Goal: Task Accomplishment & Management: Complete application form

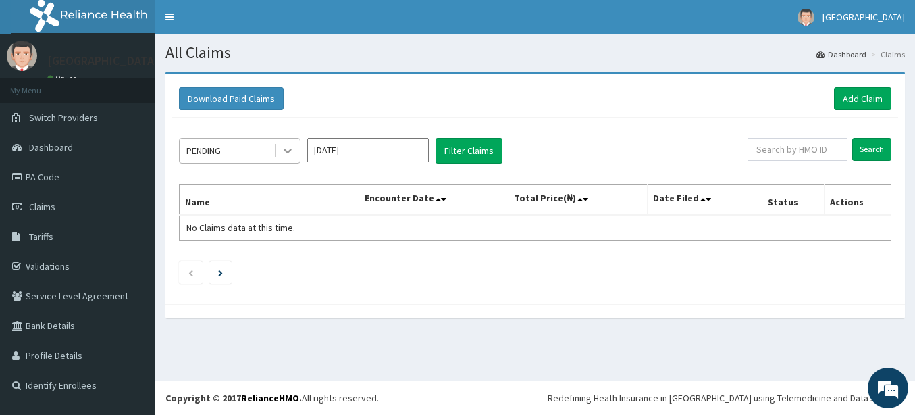
click at [286, 152] on icon at bounding box center [288, 151] width 14 height 14
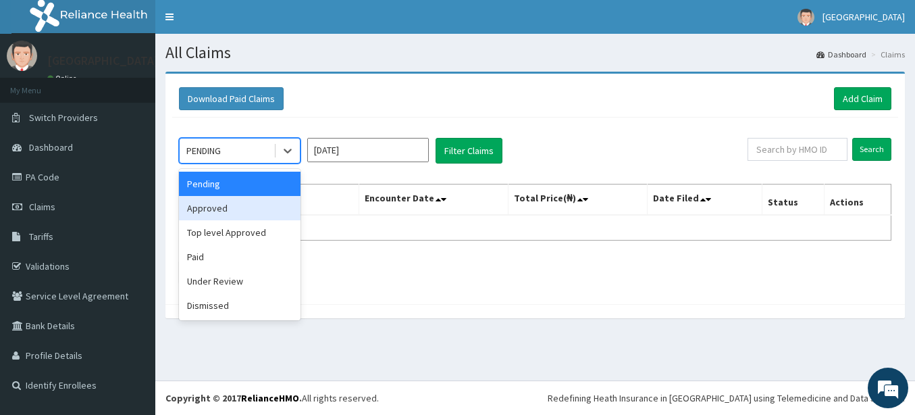
click at [243, 208] on div "Approved" at bounding box center [240, 208] width 122 height 24
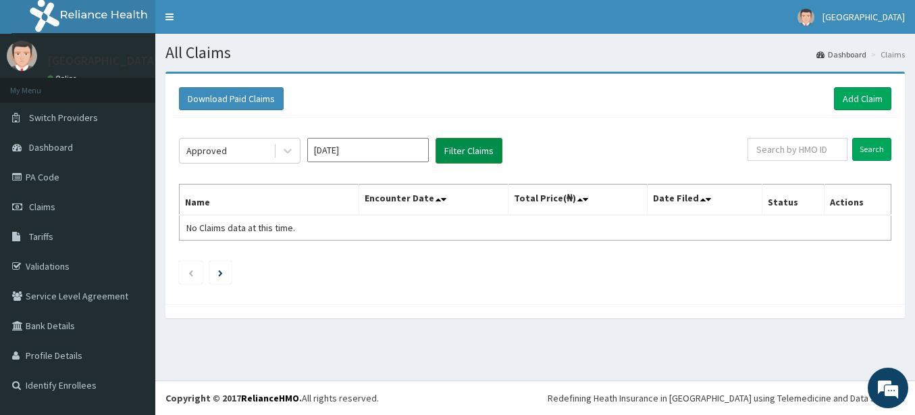
click at [456, 147] on button "Filter Claims" at bounding box center [468, 151] width 67 height 26
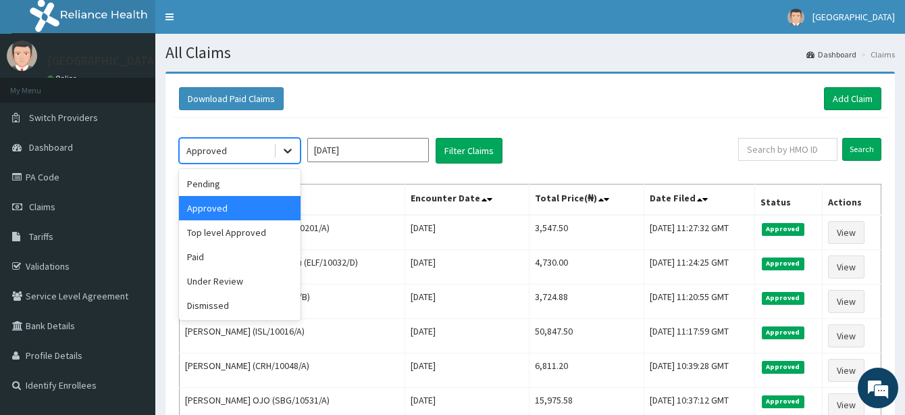
click at [290, 152] on icon at bounding box center [288, 151] width 14 height 14
click at [249, 236] on div "Top level Approved" at bounding box center [240, 232] width 122 height 24
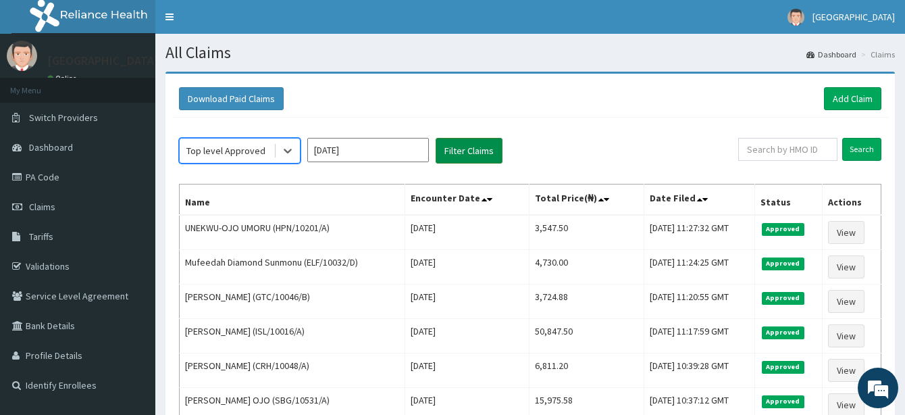
click at [465, 147] on button "Filter Claims" at bounding box center [468, 151] width 67 height 26
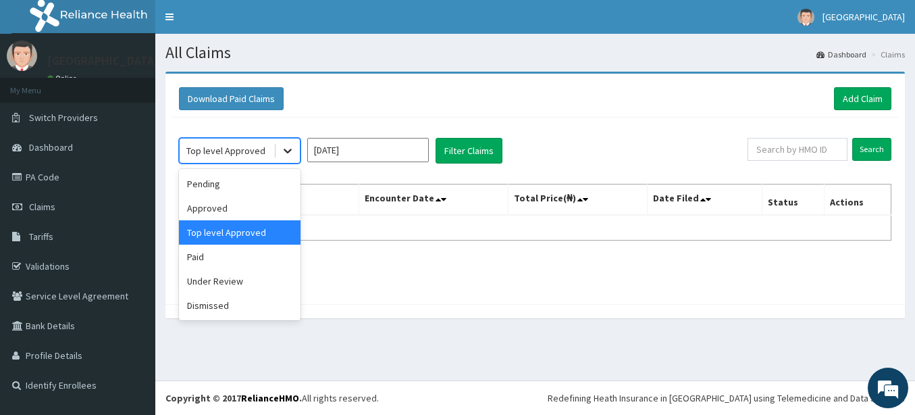
click at [292, 151] on icon at bounding box center [288, 151] width 14 height 14
click at [228, 182] on div "Pending" at bounding box center [240, 183] width 122 height 24
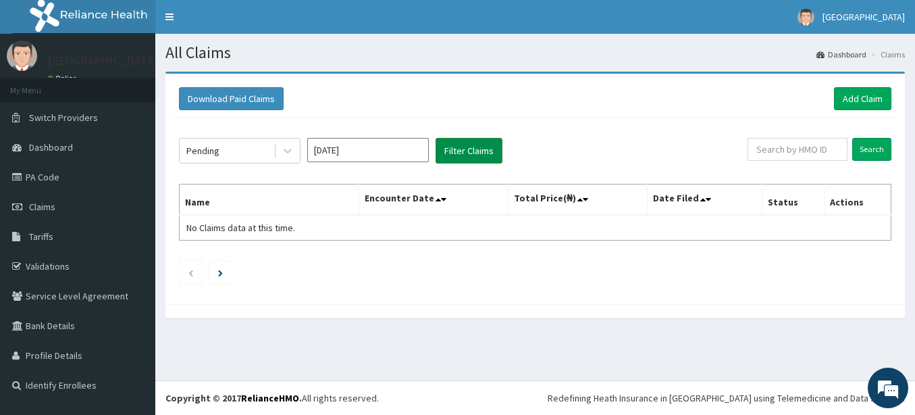
click at [475, 152] on button "Filter Claims" at bounding box center [468, 151] width 67 height 26
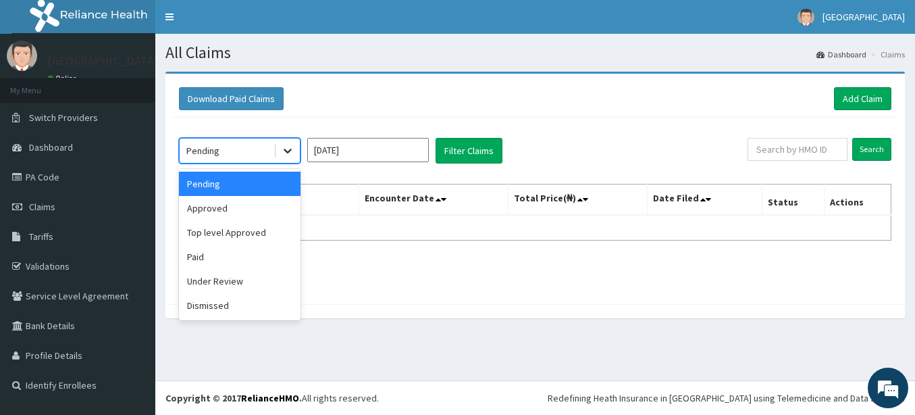
click at [285, 151] on icon at bounding box center [288, 151] width 14 height 14
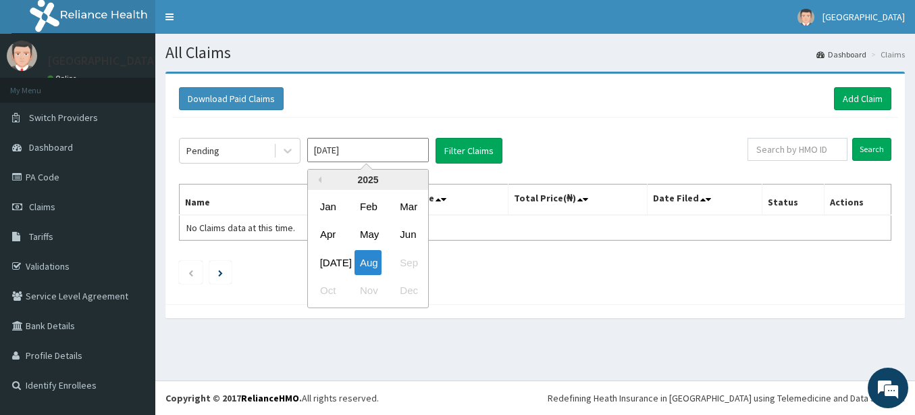
click at [356, 155] on input "[DATE]" at bounding box center [368, 150] width 122 height 24
click at [334, 257] on div "Jul" at bounding box center [328, 262] width 27 height 25
type input "Jul 2025"
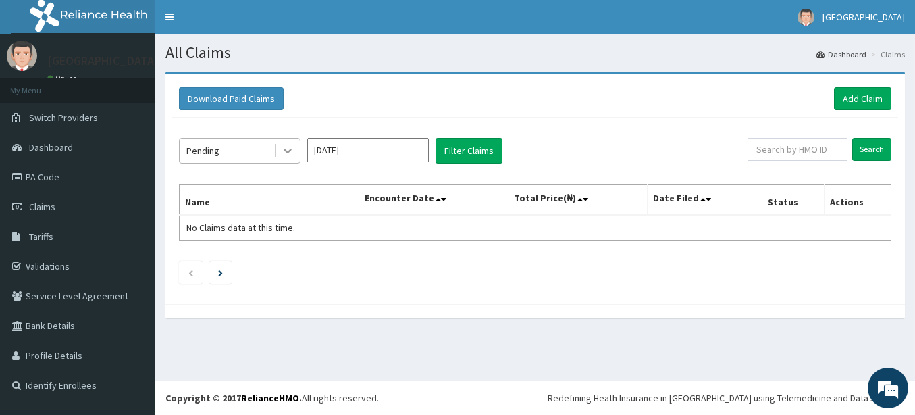
click at [288, 149] on icon at bounding box center [288, 151] width 14 height 14
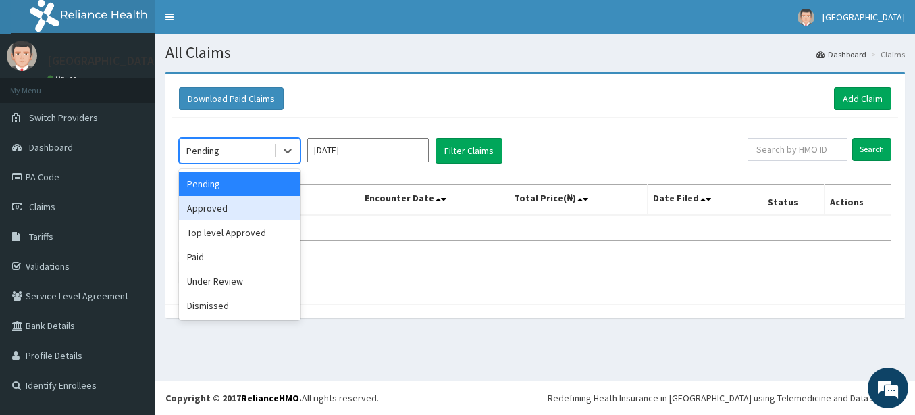
click at [254, 211] on div "Approved" at bounding box center [240, 208] width 122 height 24
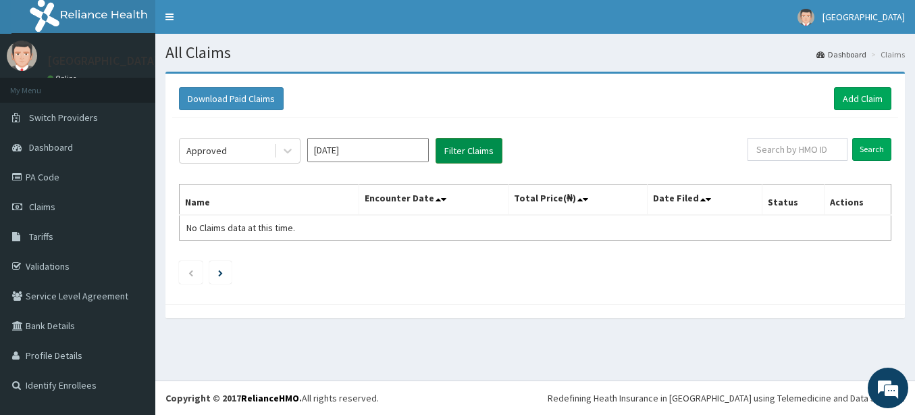
click at [465, 153] on button "Filter Claims" at bounding box center [468, 151] width 67 height 26
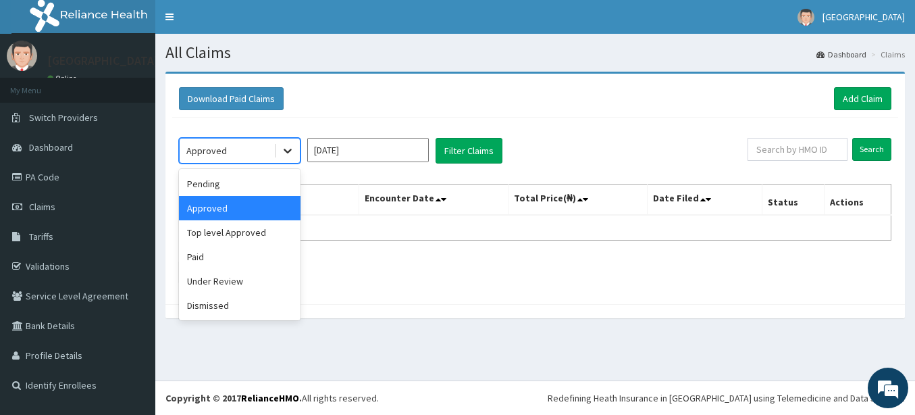
click at [285, 152] on icon at bounding box center [288, 151] width 14 height 14
click at [253, 238] on div "Top level Approved" at bounding box center [240, 232] width 122 height 24
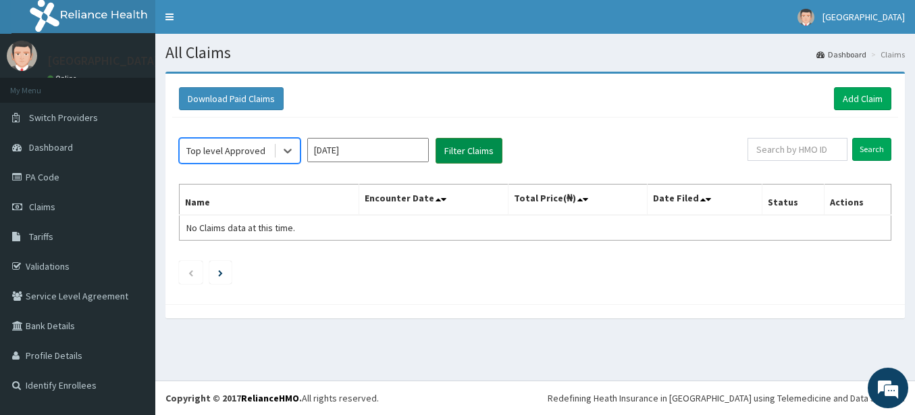
click at [457, 144] on button "Filter Claims" at bounding box center [468, 151] width 67 height 26
click at [456, 149] on button "Filter Claims" at bounding box center [468, 151] width 67 height 26
click at [42, 202] on span "Claims" at bounding box center [42, 207] width 26 height 12
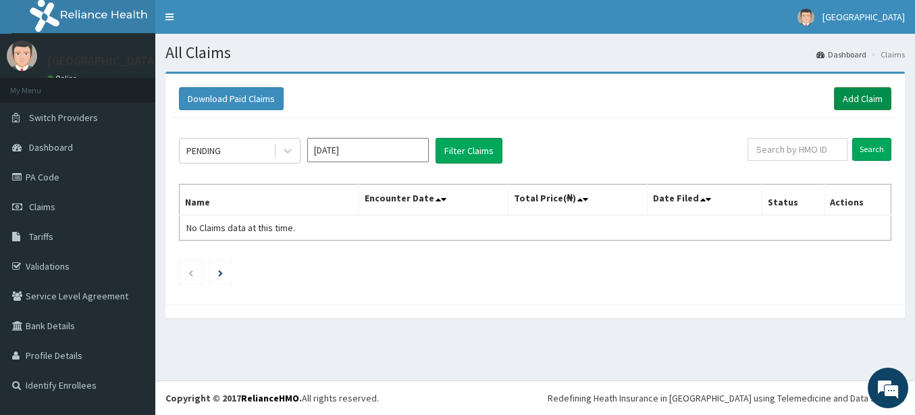
click at [849, 98] on link "Add Claim" at bounding box center [862, 98] width 57 height 23
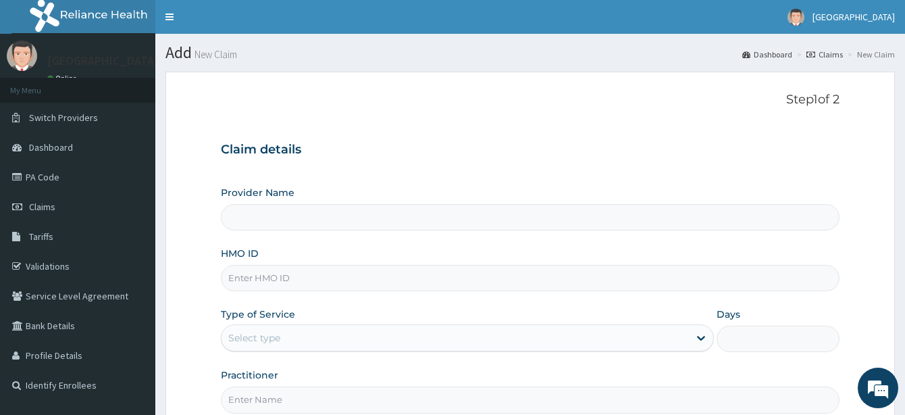
type input "[GEOGRAPHIC_DATA]"
click at [273, 279] on input "HMO ID" at bounding box center [530, 278] width 618 height 26
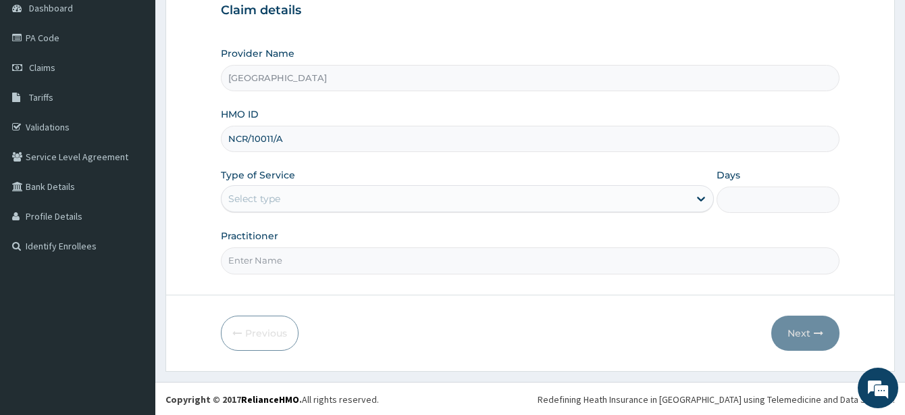
scroll to position [140, 0]
type input "NCR/10011/A"
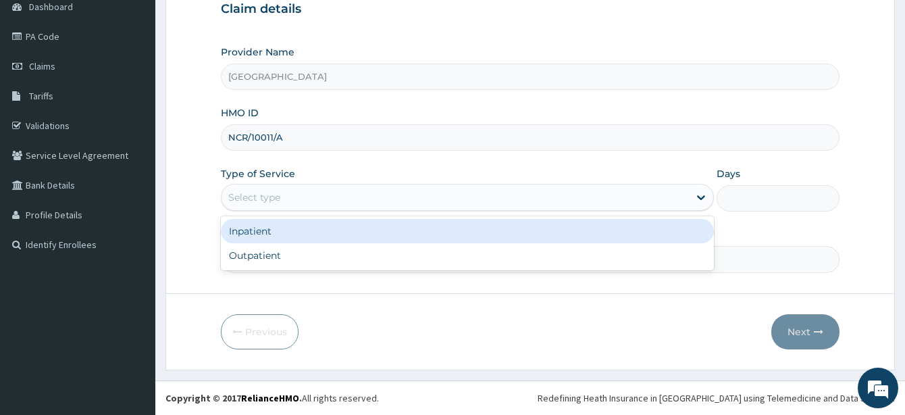
click at [340, 186] on div "Select type" at bounding box center [467, 197] width 493 height 27
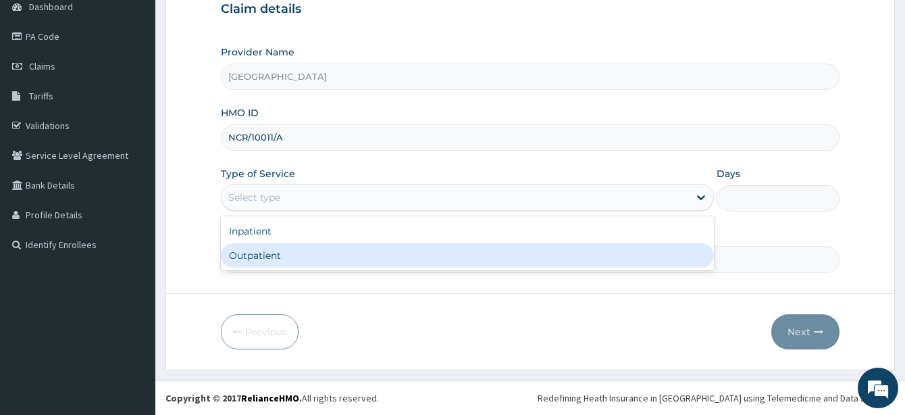
click at [271, 256] on div "Outpatient" at bounding box center [467, 255] width 493 height 24
type input "1"
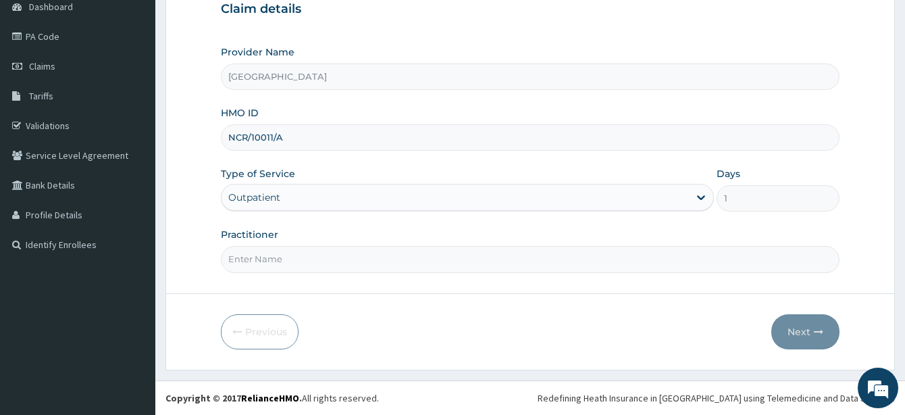
click at [266, 256] on input "Practitioner" at bounding box center [530, 259] width 618 height 26
type input "AKINDE"
click at [809, 323] on button "Next" at bounding box center [805, 331] width 68 height 35
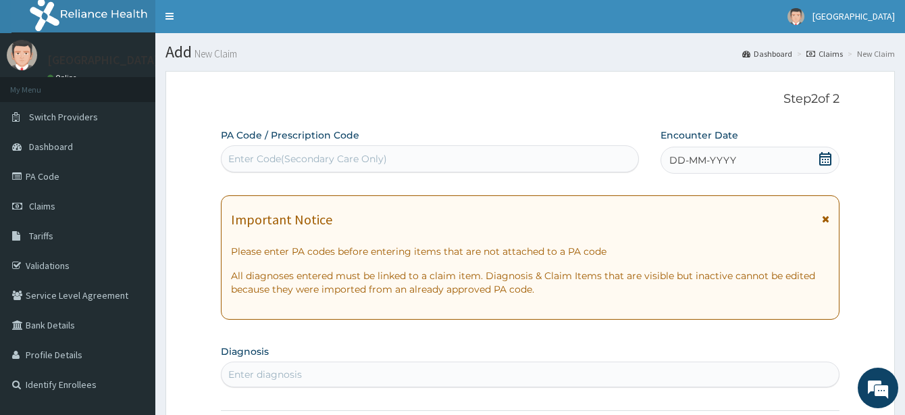
scroll to position [0, 0]
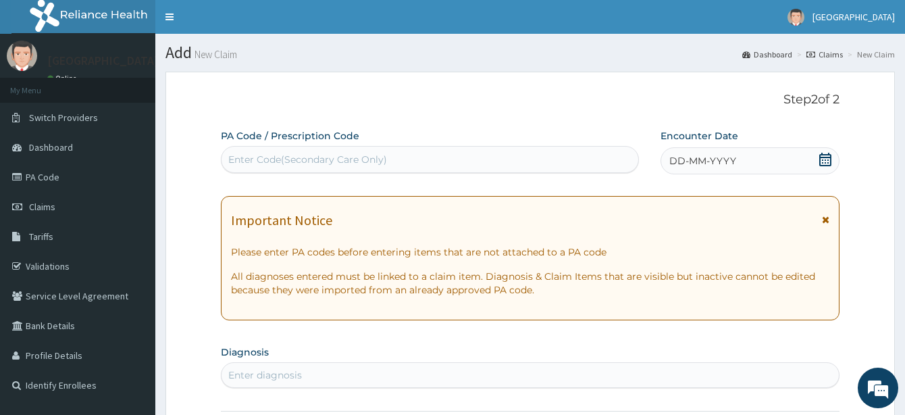
click at [828, 161] on icon at bounding box center [825, 160] width 14 height 14
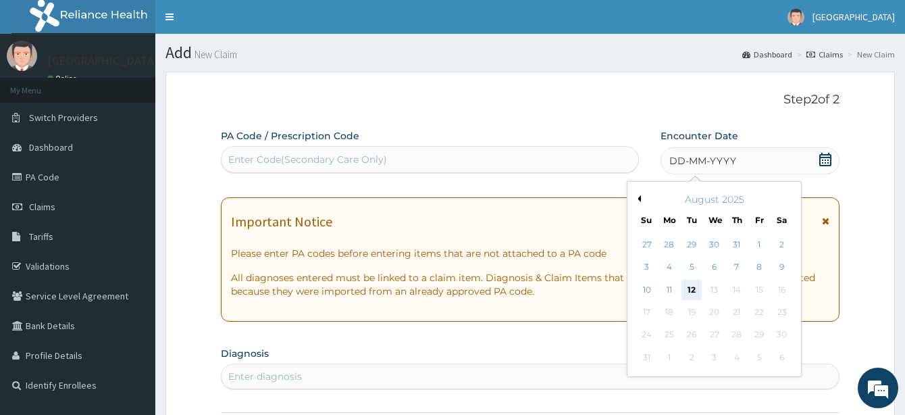
click at [692, 292] on div "12" at bounding box center [691, 290] width 20 height 20
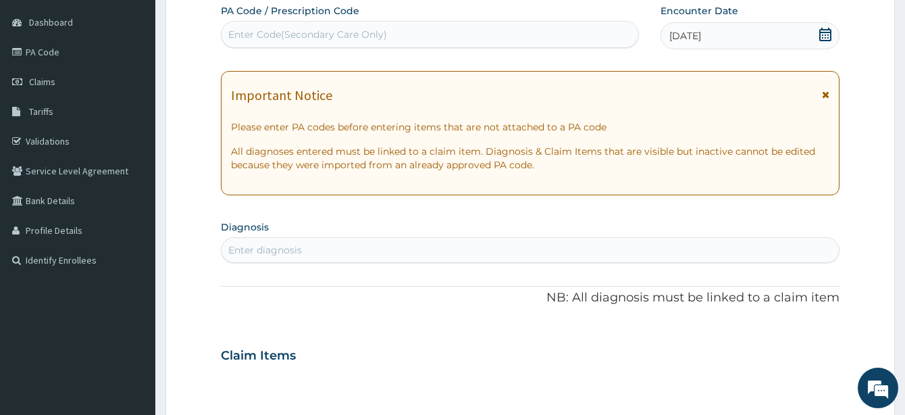
scroll to position [135, 0]
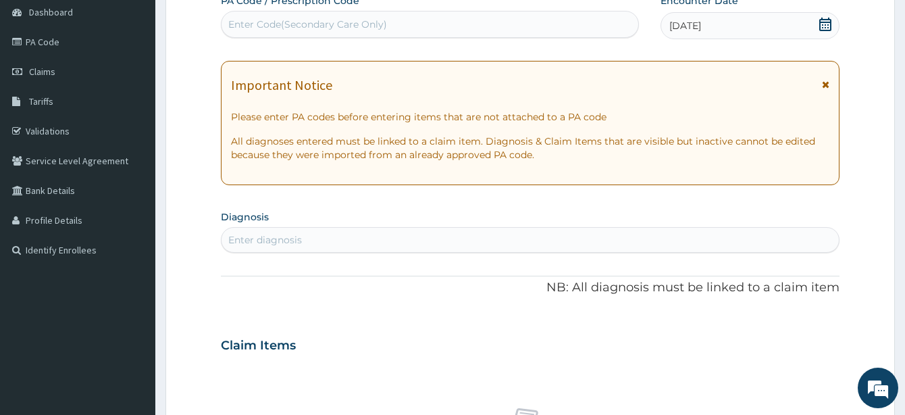
click at [262, 244] on div "Enter diagnosis" at bounding box center [265, 240] width 74 height 14
type input "MALARIA"
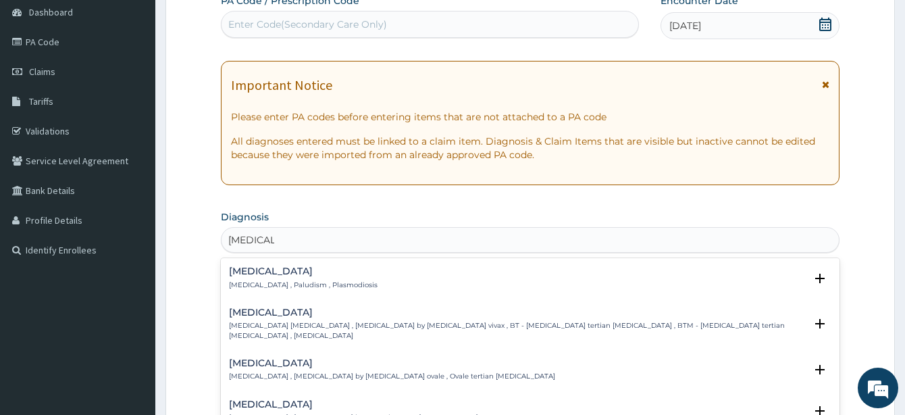
click at [249, 267] on h4 "Malaria" at bounding box center [303, 271] width 149 height 10
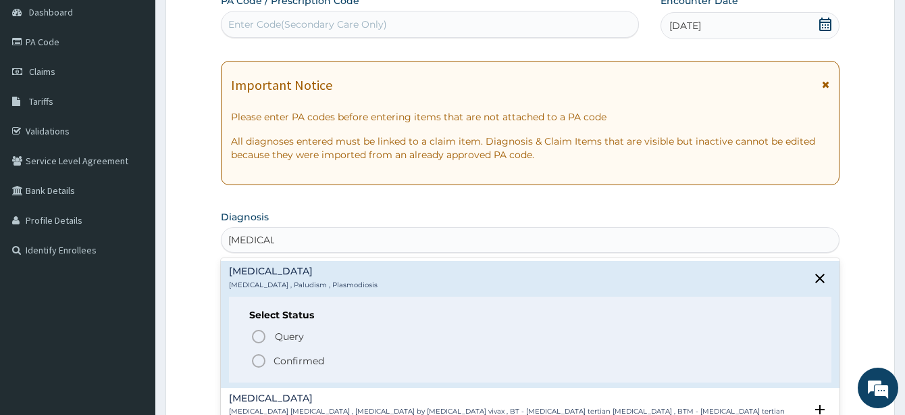
click at [255, 361] on icon "status option filled" at bounding box center [258, 360] width 16 height 16
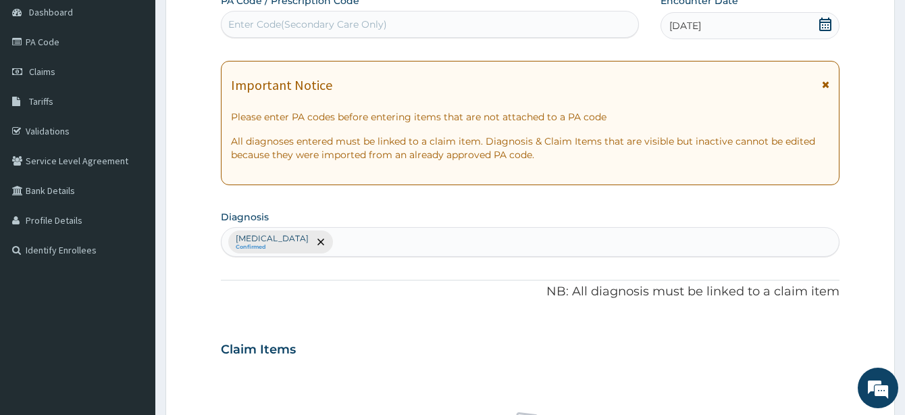
click at [305, 242] on div "Malaria Confirmed" at bounding box center [529, 242] width 617 height 28
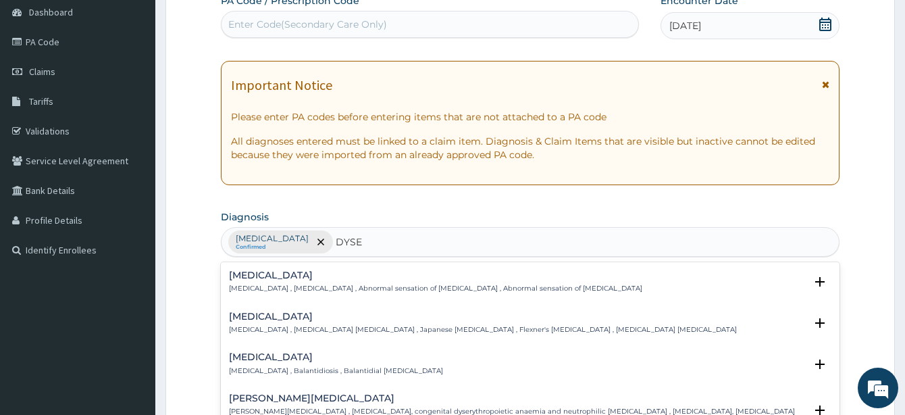
type input "DYSEN"
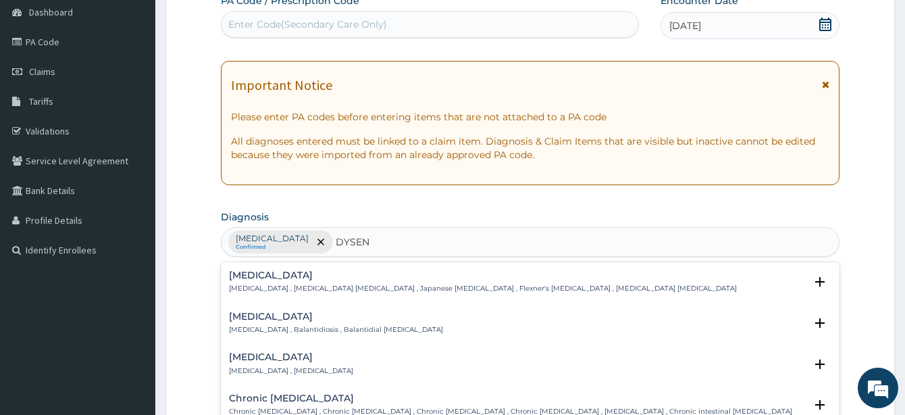
click at [316, 361] on h4 "Amoebic dysentery" at bounding box center [291, 357] width 124 height 10
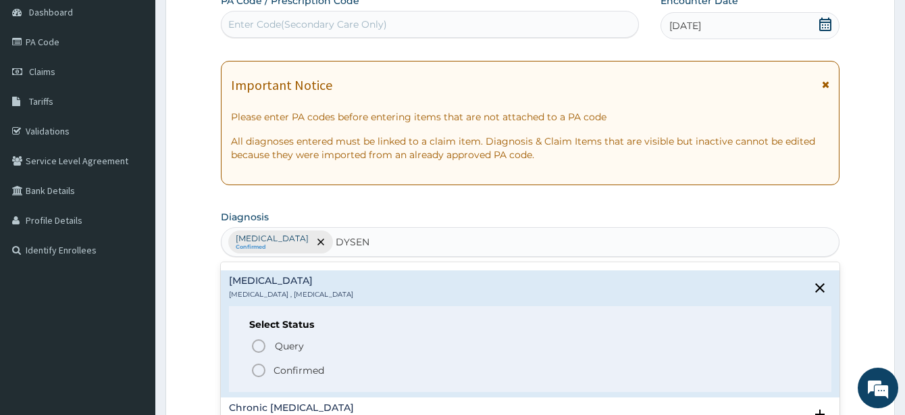
scroll to position [68, 0]
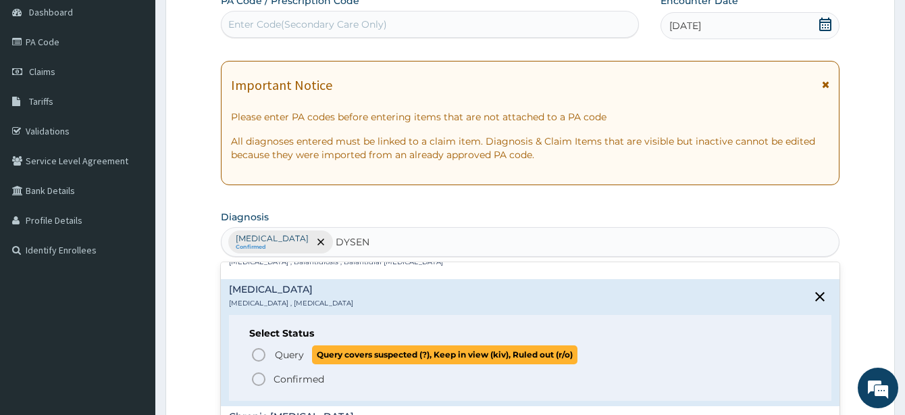
click at [253, 352] on circle "status option query" at bounding box center [259, 354] width 12 height 12
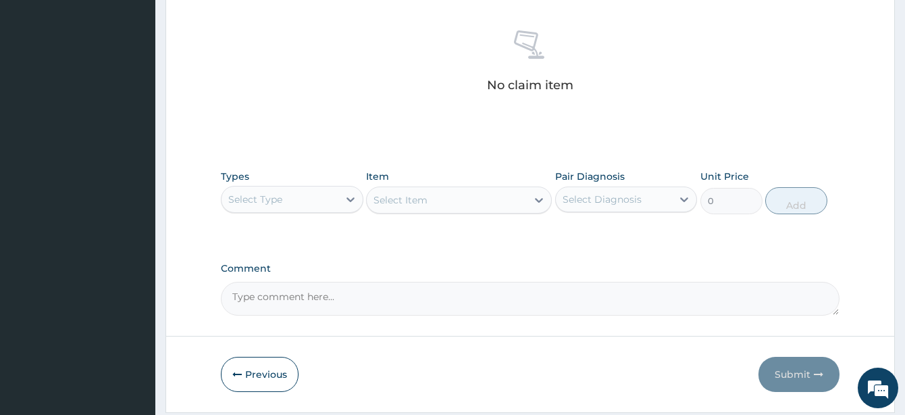
scroll to position [540, 0]
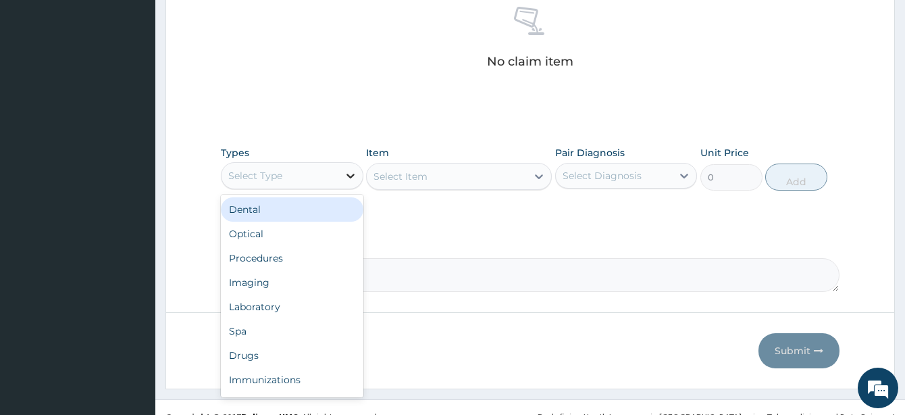
click at [350, 174] on icon at bounding box center [351, 176] width 14 height 14
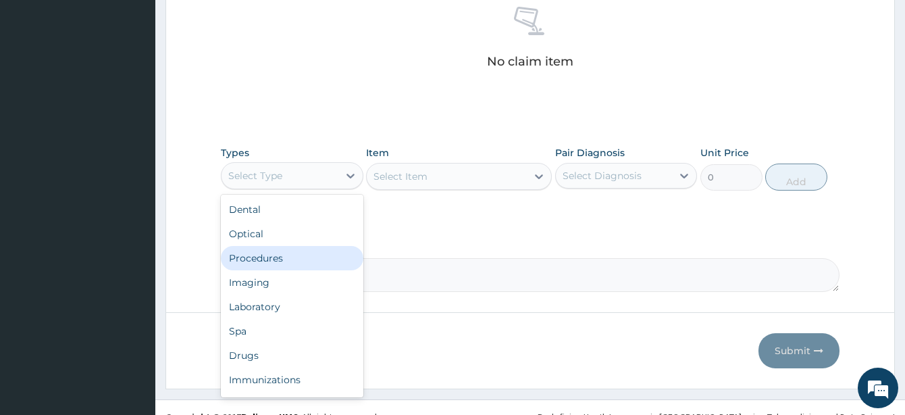
click at [269, 256] on div "Procedures" at bounding box center [292, 258] width 142 height 24
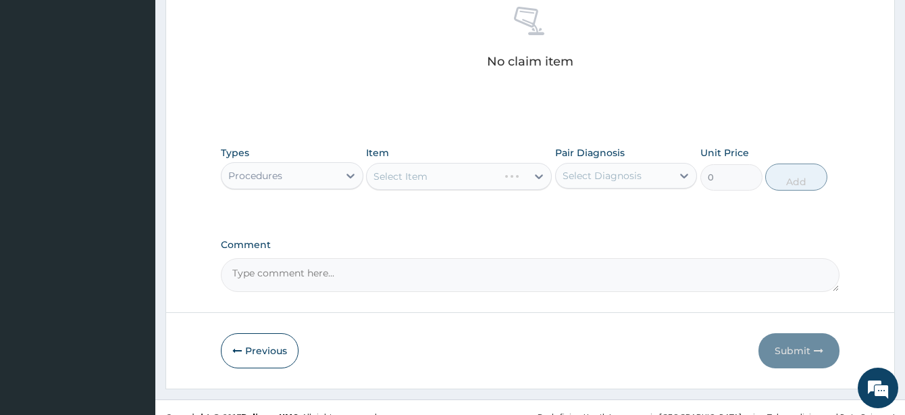
click at [543, 176] on div "Select Item" at bounding box center [459, 176] width 186 height 27
click at [537, 178] on icon at bounding box center [539, 176] width 14 height 14
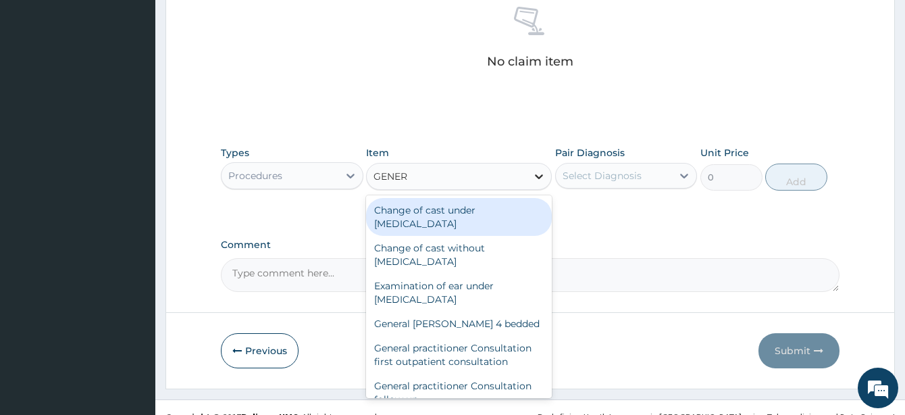
type input "GENERA"
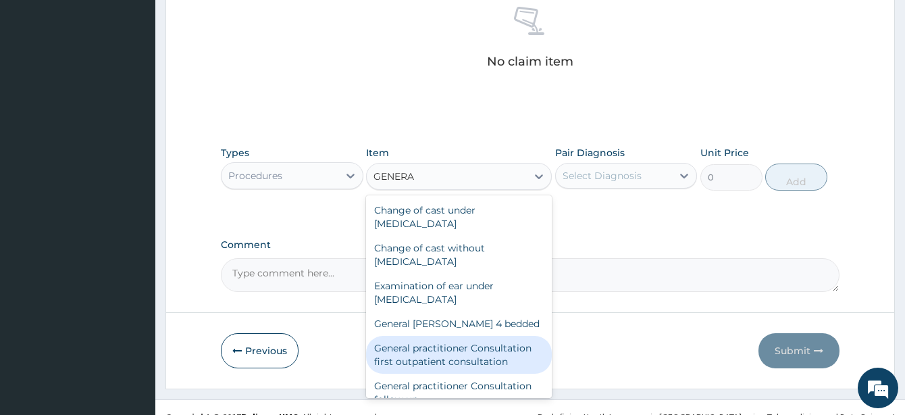
click at [499, 350] on div "General practitioner Consultation first outpatient consultation" at bounding box center [459, 355] width 186 height 38
type input "3547.5"
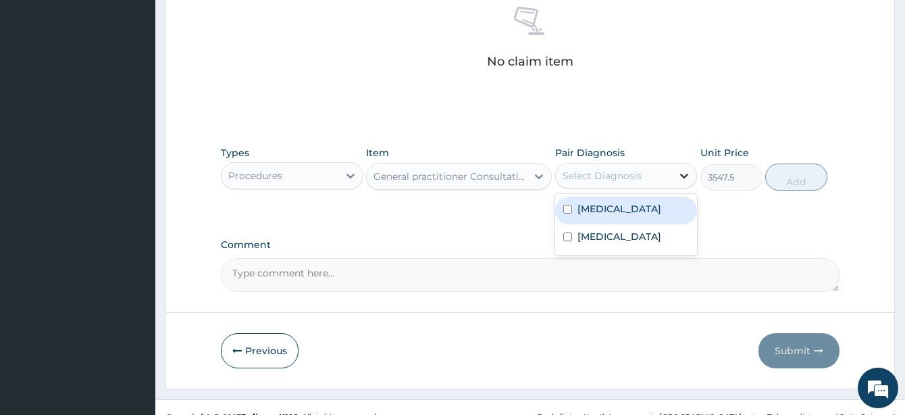
click at [684, 176] on icon at bounding box center [685, 176] width 8 height 5
click at [564, 209] on input "checkbox" at bounding box center [567, 209] width 9 height 9
checkbox input "true"
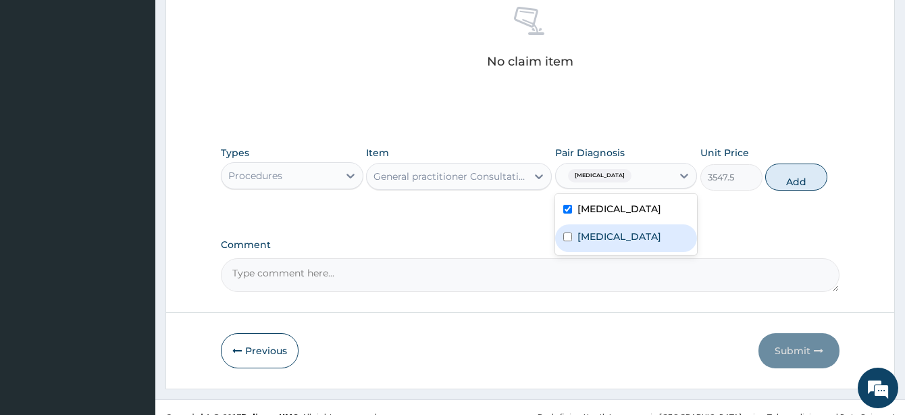
click at [568, 228] on div "Amoebic dysentery" at bounding box center [626, 238] width 142 height 28
checkbox input "true"
click at [788, 180] on button "Add" at bounding box center [796, 176] width 62 height 27
type input "0"
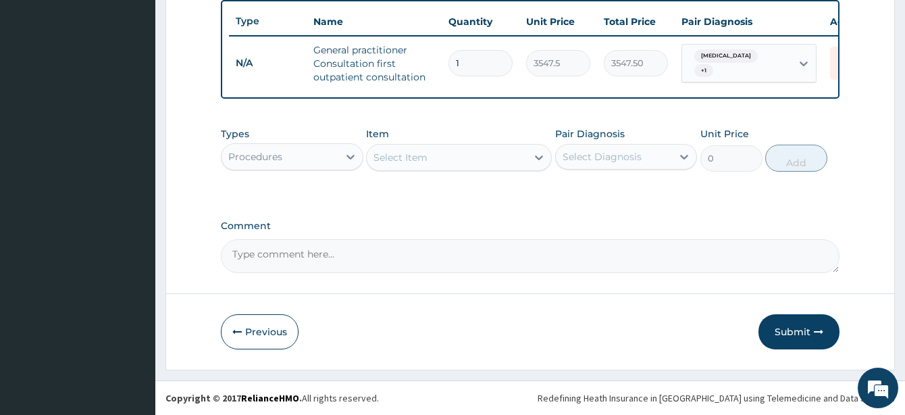
scroll to position [512, 0]
click at [349, 161] on icon at bounding box center [351, 157] width 14 height 14
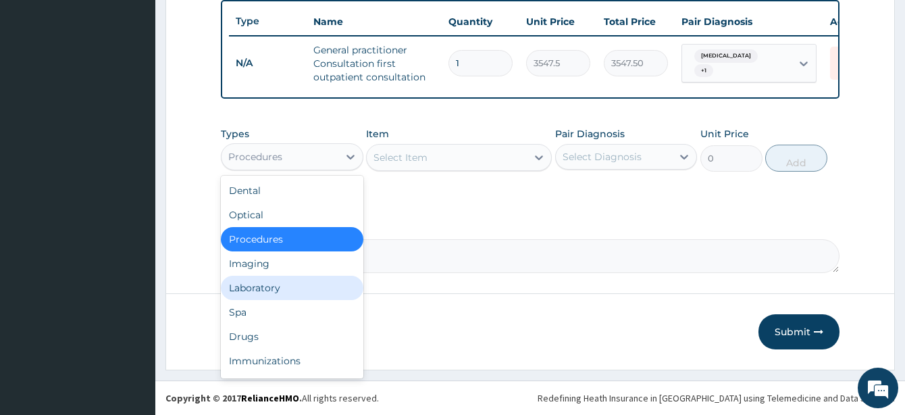
click at [286, 290] on div "Laboratory" at bounding box center [292, 287] width 142 height 24
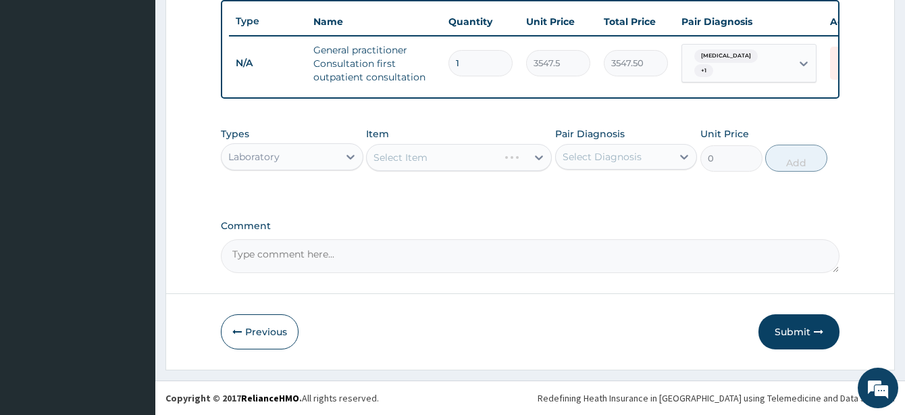
click at [538, 153] on div "Select Item" at bounding box center [459, 157] width 186 height 27
click at [538, 157] on div "Select Item" at bounding box center [459, 157] width 186 height 27
click at [537, 157] on icon at bounding box center [539, 157] width 8 height 5
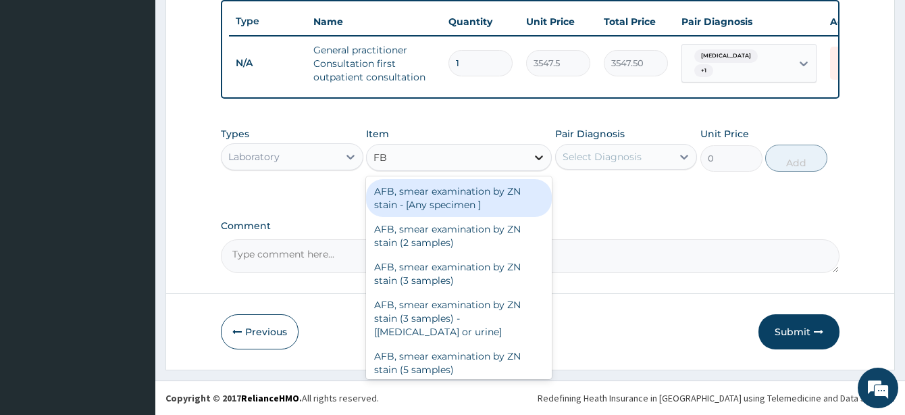
type input "FBC"
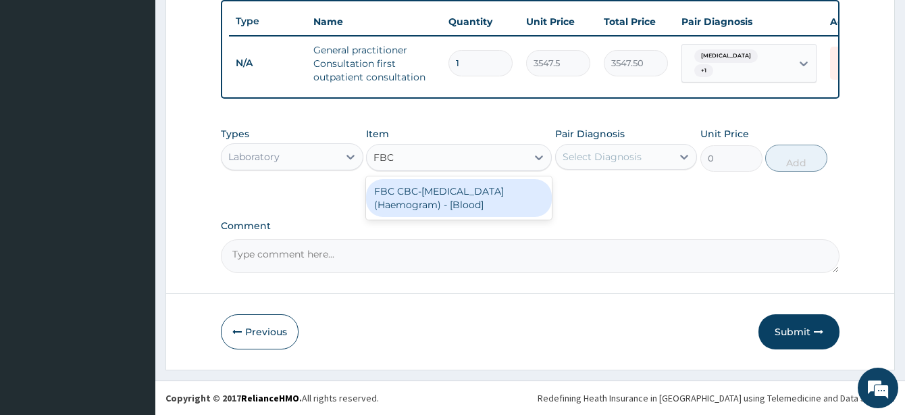
click at [462, 192] on div "FBC CBC-Complete Blood Count (Haemogram) - [Blood]" at bounding box center [459, 198] width 186 height 38
type input "4300"
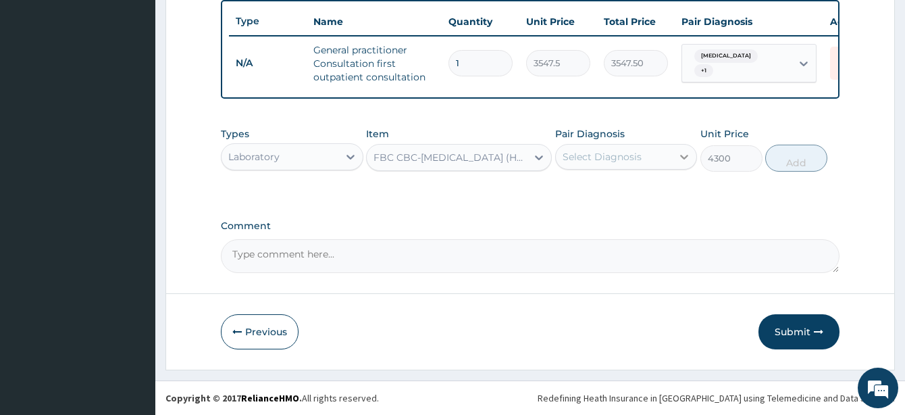
click at [683, 155] on icon at bounding box center [684, 157] width 14 height 14
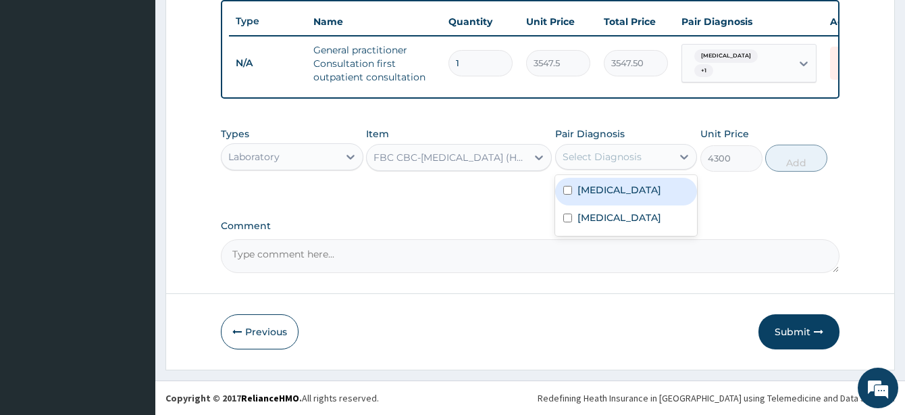
click at [563, 188] on input "checkbox" at bounding box center [567, 190] width 9 height 9
checkbox input "true"
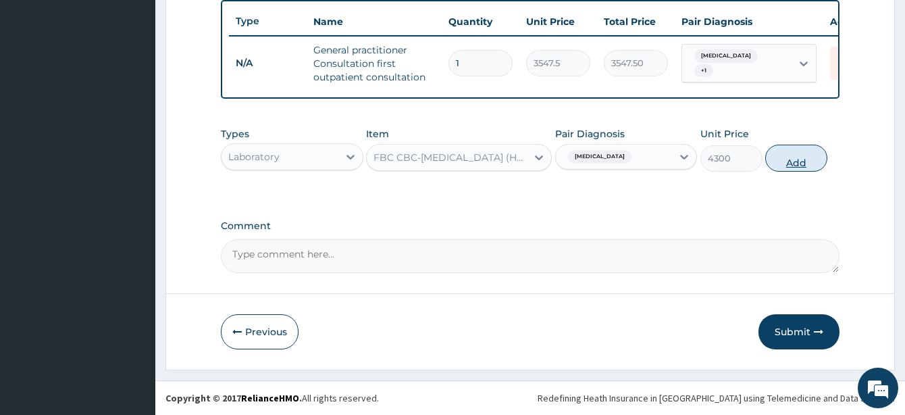
click at [803, 163] on button "Add" at bounding box center [796, 157] width 62 height 27
type input "0"
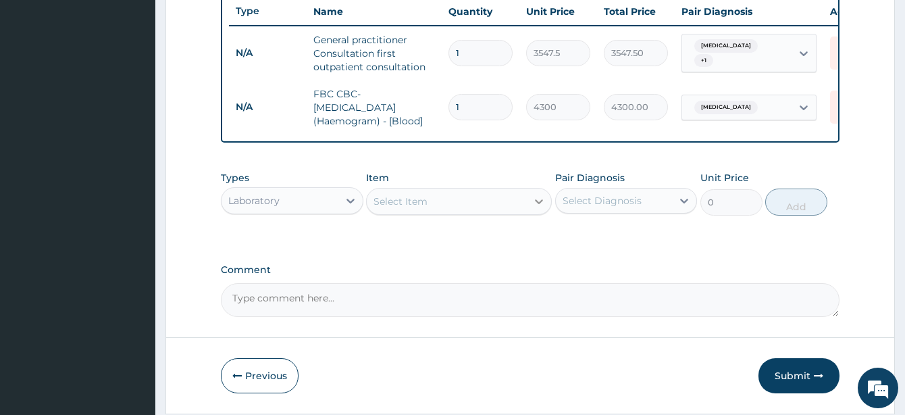
click at [538, 208] on icon at bounding box center [539, 201] width 14 height 14
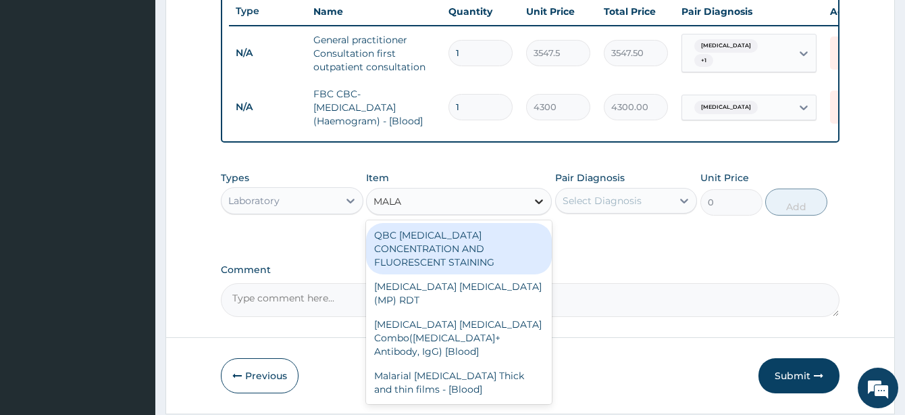
type input "MALAR"
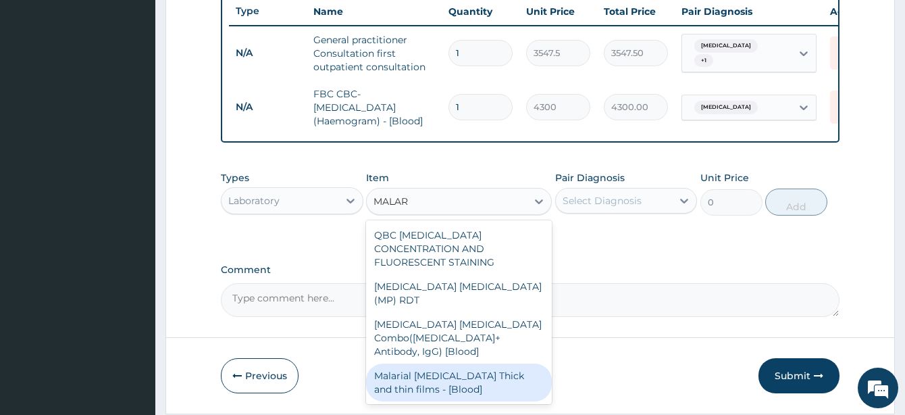
click at [479, 363] on div "Malarial Parasite Thick and thin films - [Blood]" at bounding box center [459, 382] width 186 height 38
type input "1612.5"
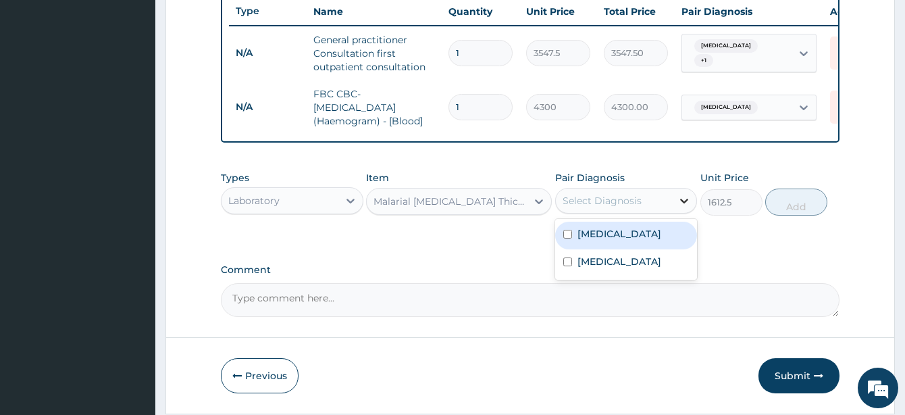
click at [684, 207] on icon at bounding box center [684, 201] width 14 height 14
click at [575, 249] on div "Malaria" at bounding box center [626, 235] width 142 height 28
checkbox input "true"
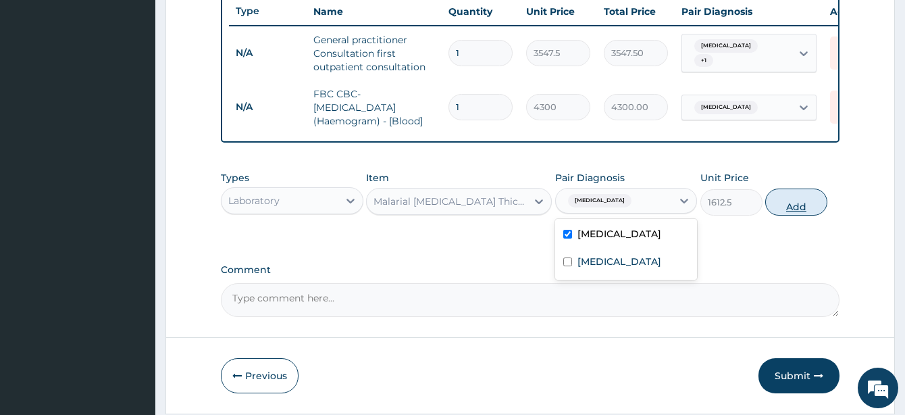
click at [799, 215] on button "Add" at bounding box center [796, 201] width 62 height 27
type input "0"
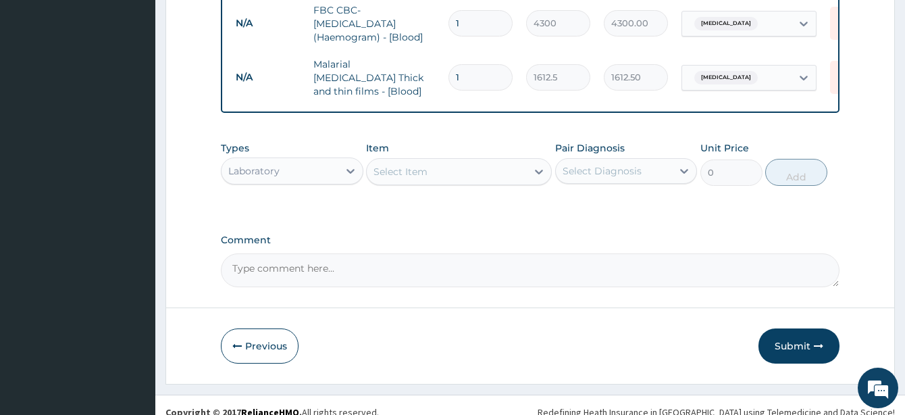
scroll to position [613, 0]
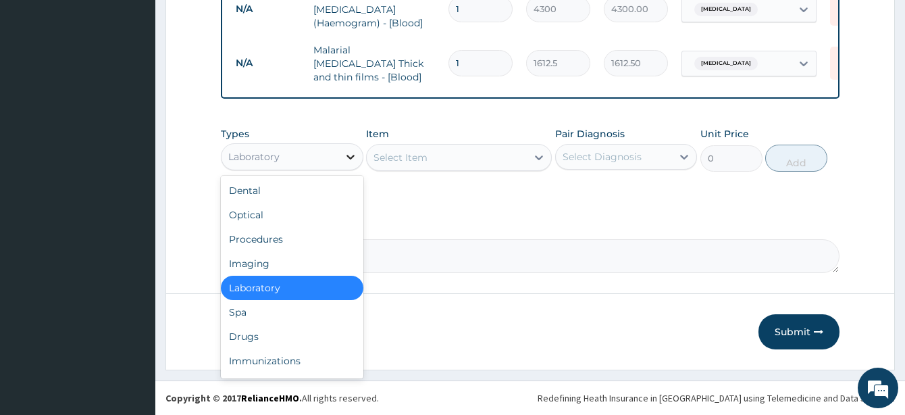
click at [347, 157] on icon at bounding box center [351, 157] width 14 height 14
click at [260, 329] on div "Drugs" at bounding box center [292, 336] width 142 height 24
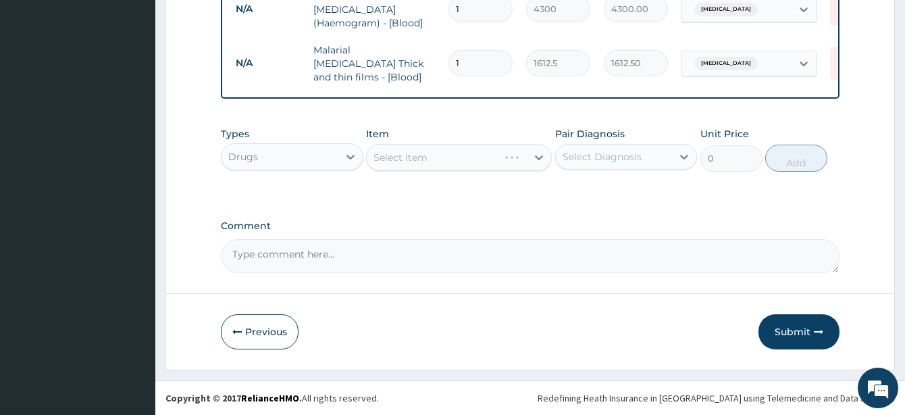
click at [539, 158] on div "Select Item" at bounding box center [459, 157] width 186 height 27
click at [539, 158] on icon at bounding box center [539, 157] width 8 height 5
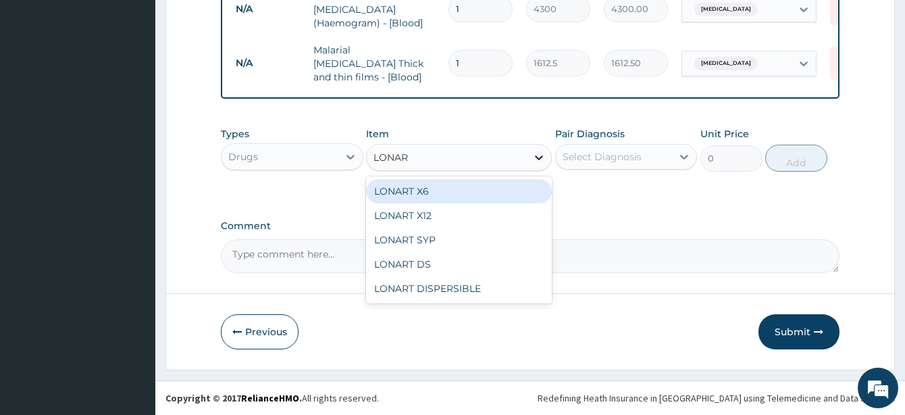
type input "LONART"
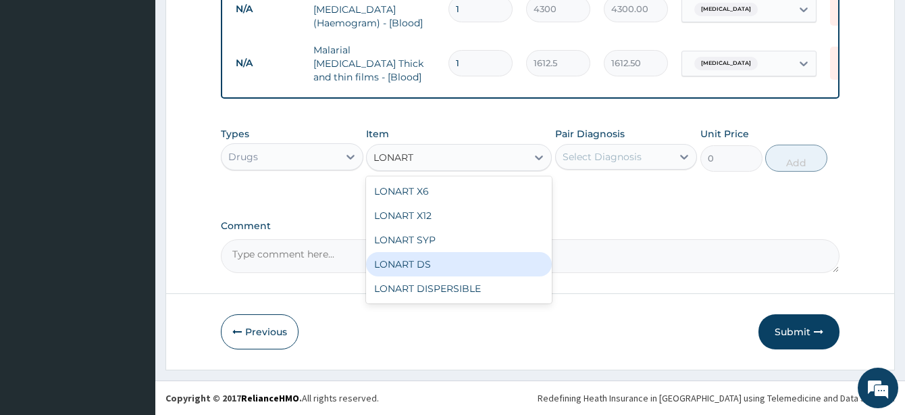
click at [419, 265] on div "LONART DS" at bounding box center [459, 264] width 186 height 24
type input "473"
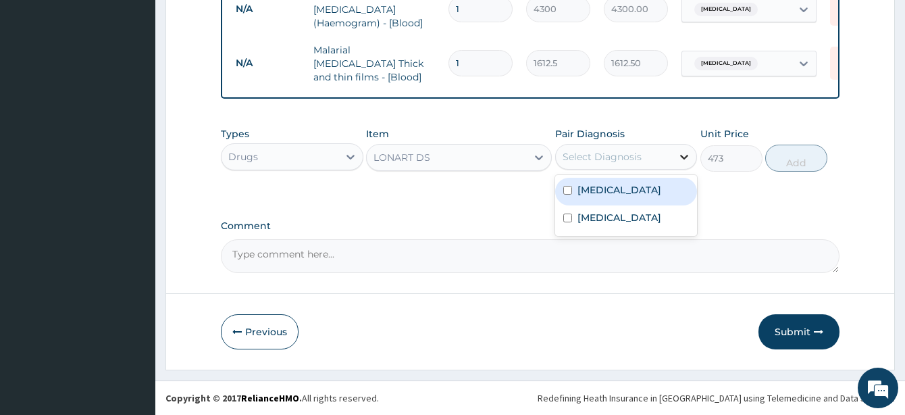
click at [682, 158] on icon at bounding box center [684, 157] width 14 height 14
click at [566, 190] on input "checkbox" at bounding box center [567, 190] width 9 height 9
checkbox input "true"
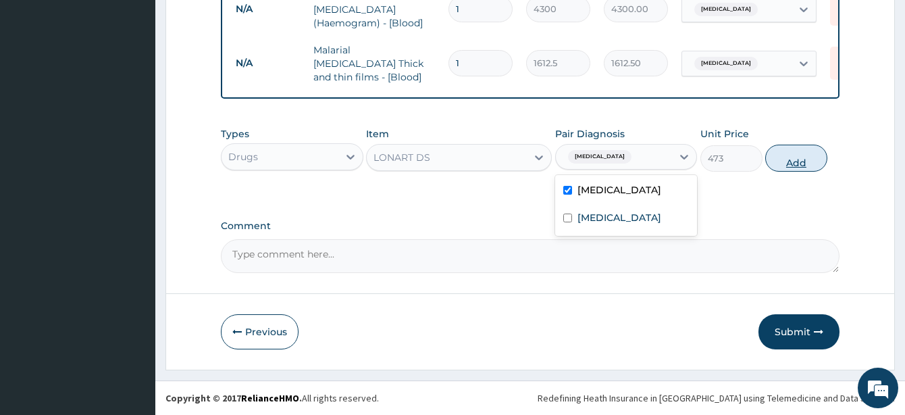
click at [793, 157] on button "Add" at bounding box center [796, 157] width 62 height 27
type input "0"
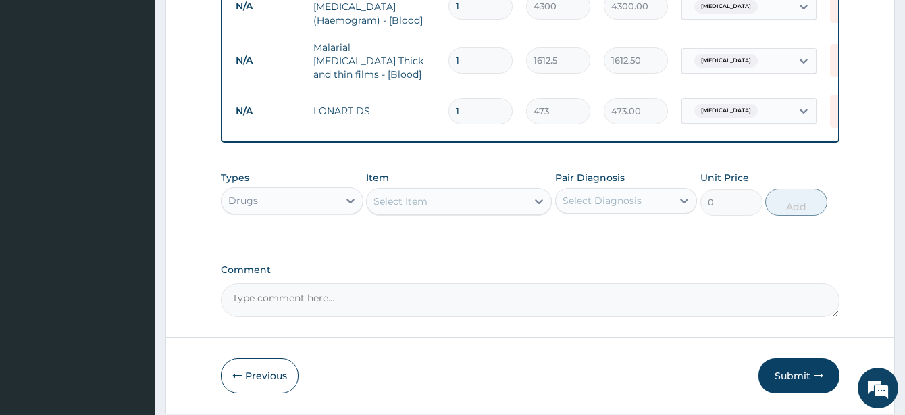
type input "0.00"
type input "6"
type input "2838.00"
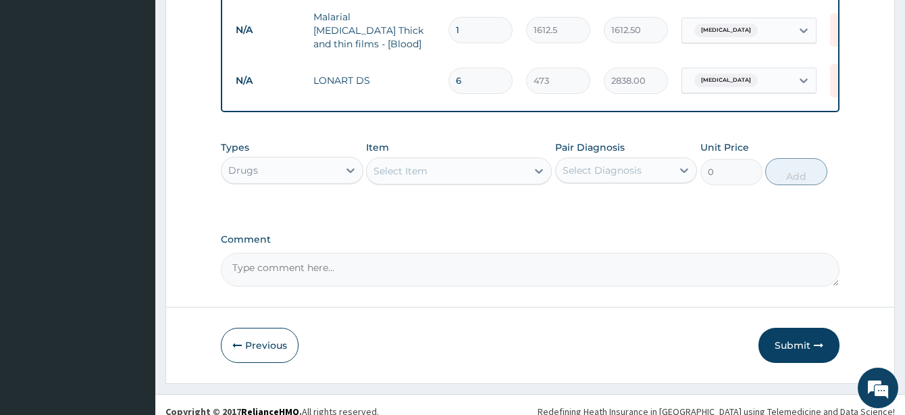
scroll to position [660, 0]
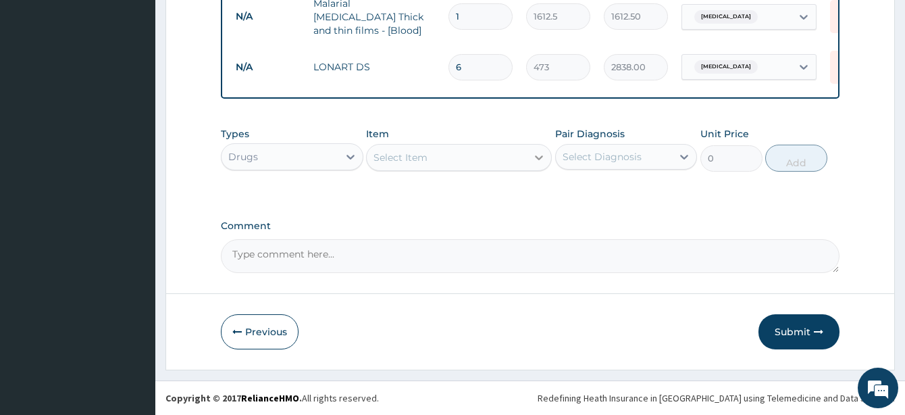
type input "6"
click at [532, 155] on icon at bounding box center [539, 158] width 14 height 14
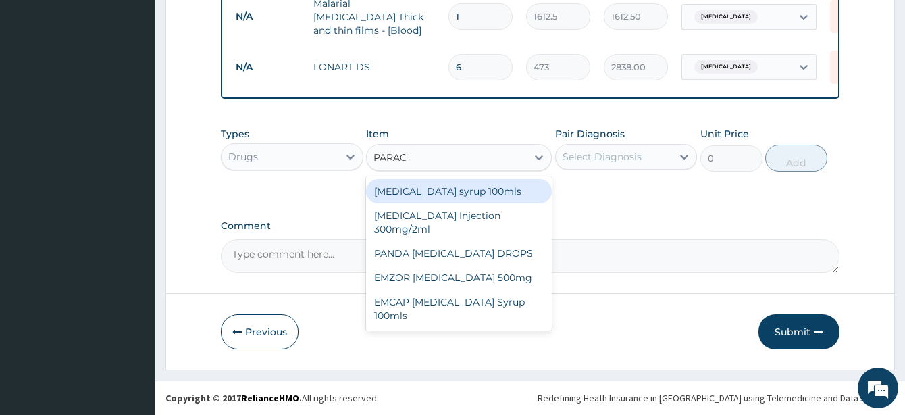
type input "PARACE"
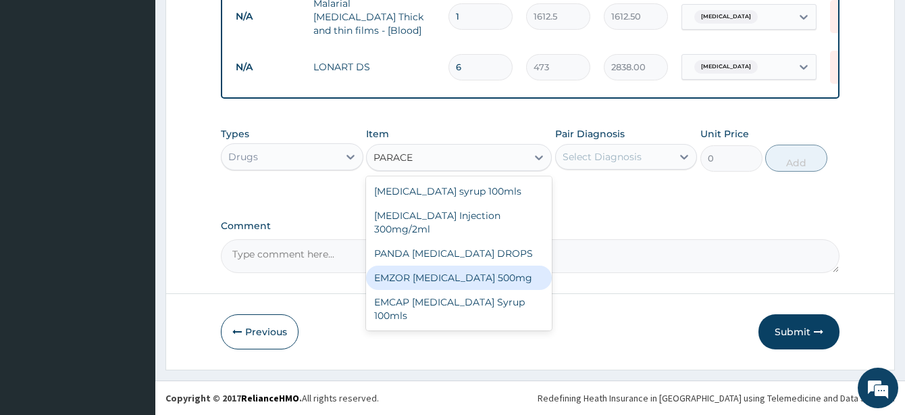
click at [448, 282] on div "EMZOR PARACETAMOL 500mg" at bounding box center [459, 277] width 186 height 24
type input "23.65"
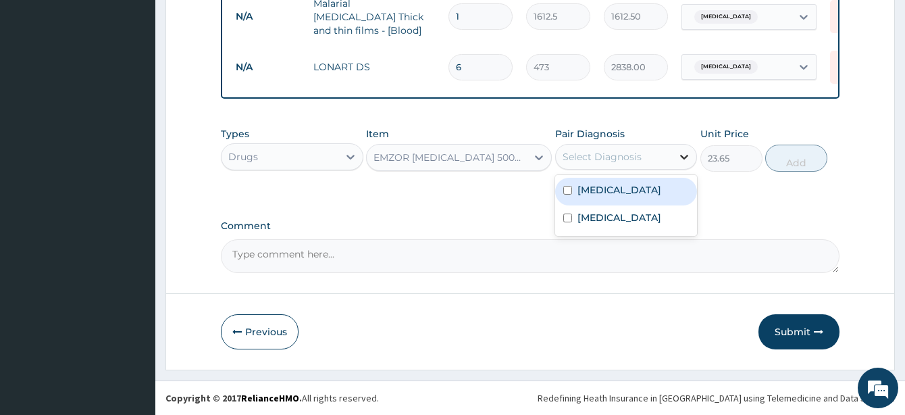
click at [689, 154] on icon at bounding box center [684, 157] width 14 height 14
click at [569, 186] on input "checkbox" at bounding box center [567, 190] width 9 height 9
checkbox input "true"
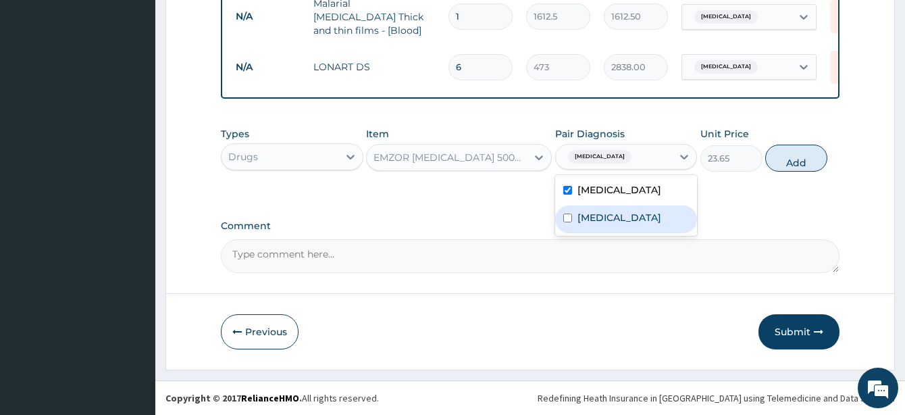
click at [566, 219] on input "checkbox" at bounding box center [567, 217] width 9 height 9
checkbox input "true"
click at [793, 164] on button "Add" at bounding box center [796, 157] width 62 height 27
type input "0"
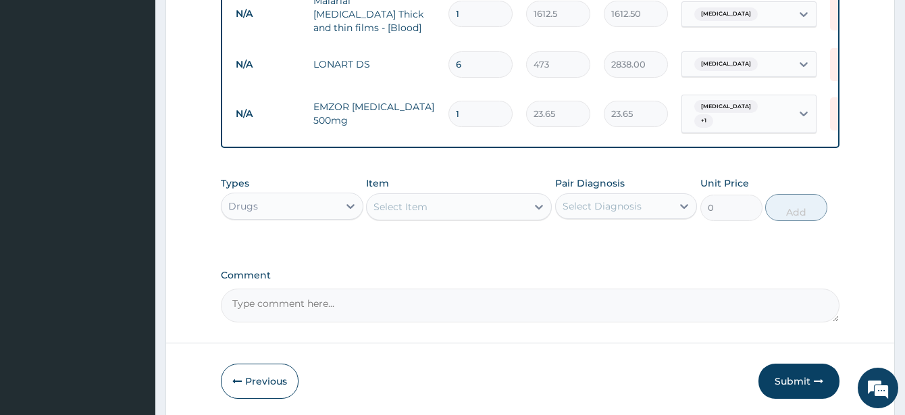
type input "18"
type input "425.70"
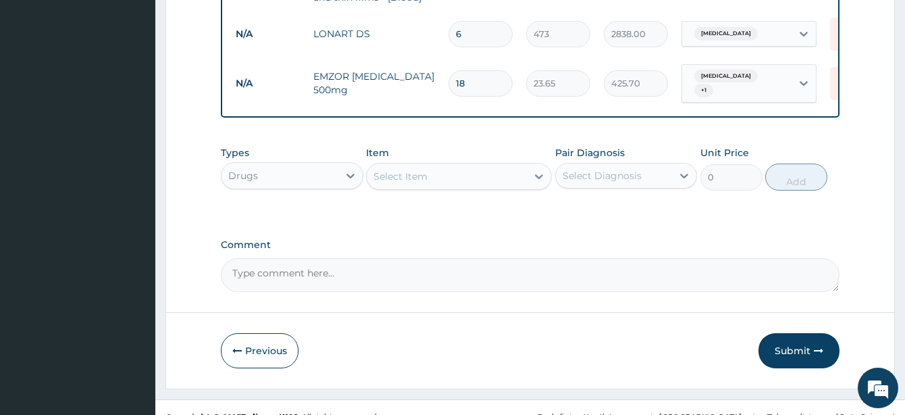
scroll to position [706, 0]
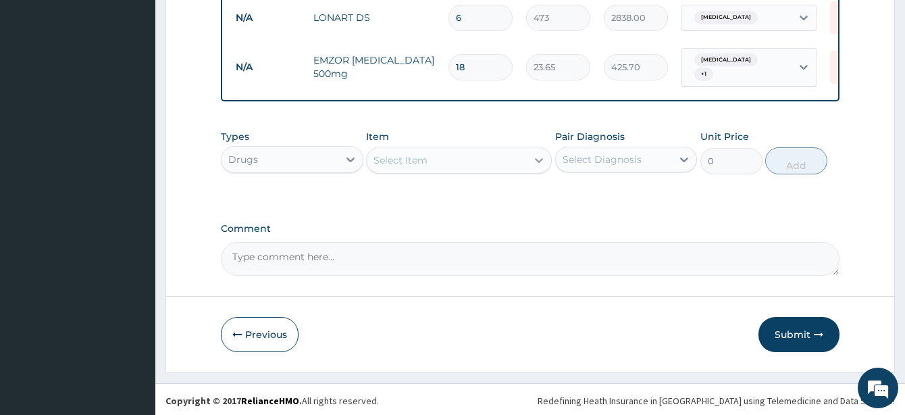
type input "18"
click at [536, 159] on icon at bounding box center [539, 160] width 14 height 14
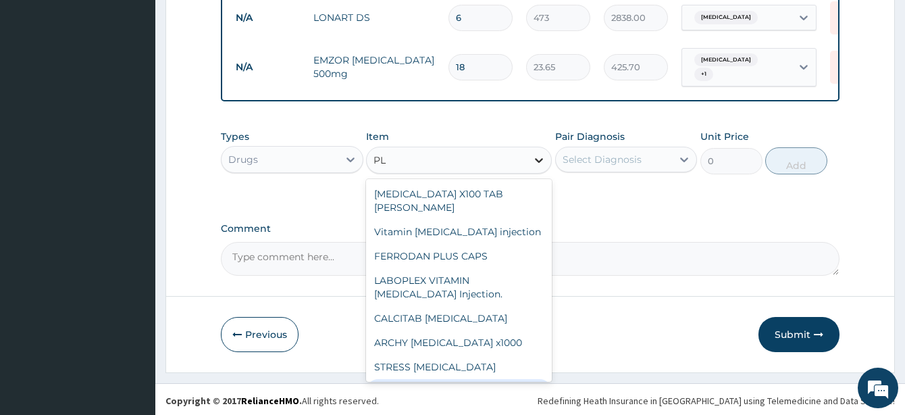
type input "P"
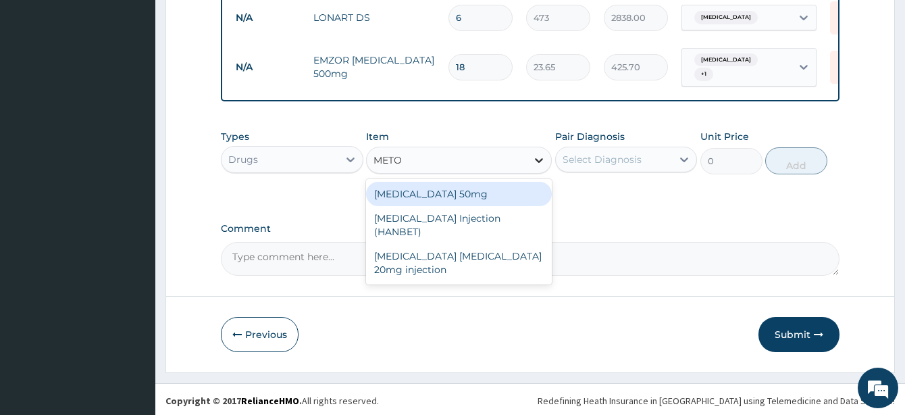
type input "METOC"
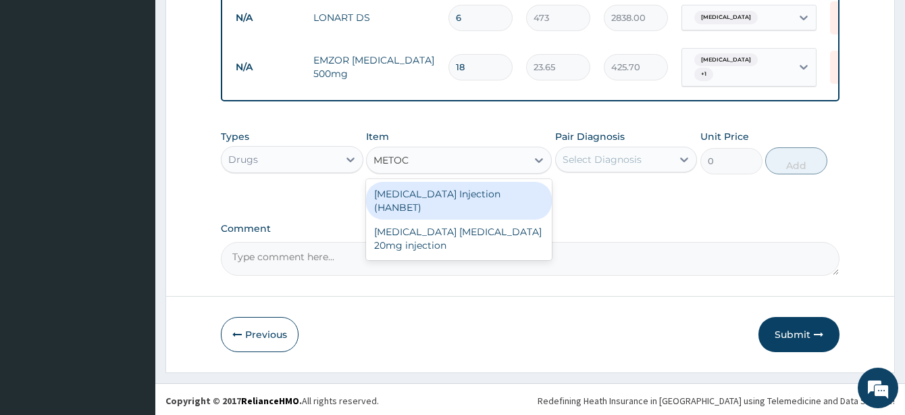
click at [477, 190] on div "METOCLOPRAMIDE Injection (HANBET)" at bounding box center [459, 201] width 186 height 38
type input "82.775"
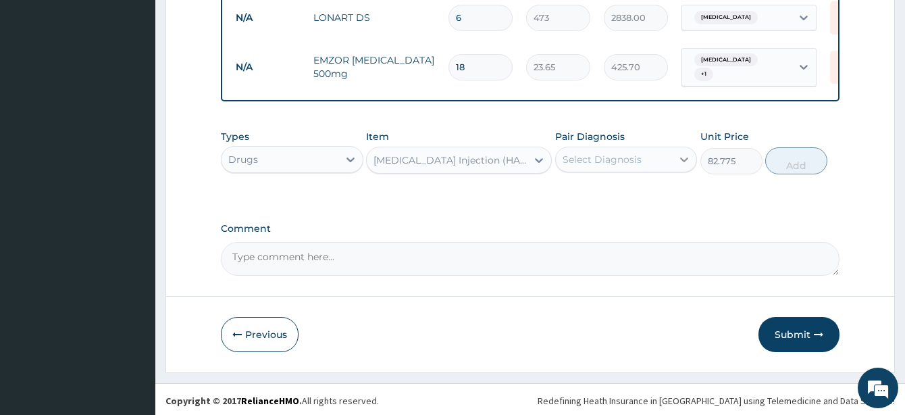
click at [682, 157] on icon at bounding box center [685, 159] width 8 height 5
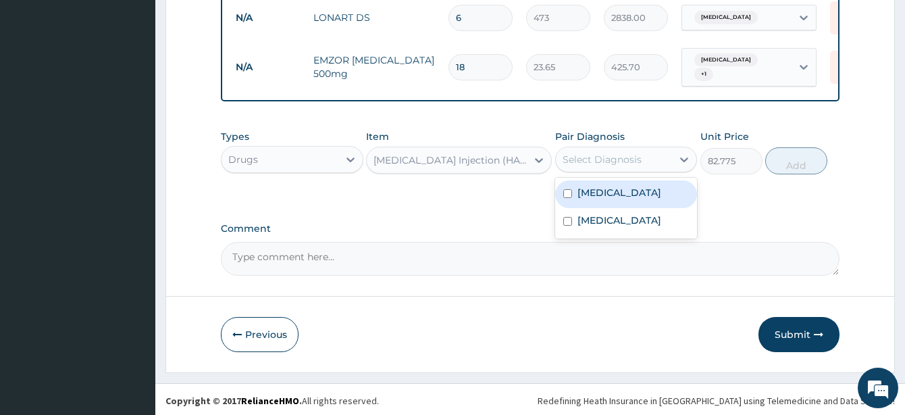
click at [561, 190] on div "Malaria" at bounding box center [626, 194] width 142 height 28
checkbox input "true"
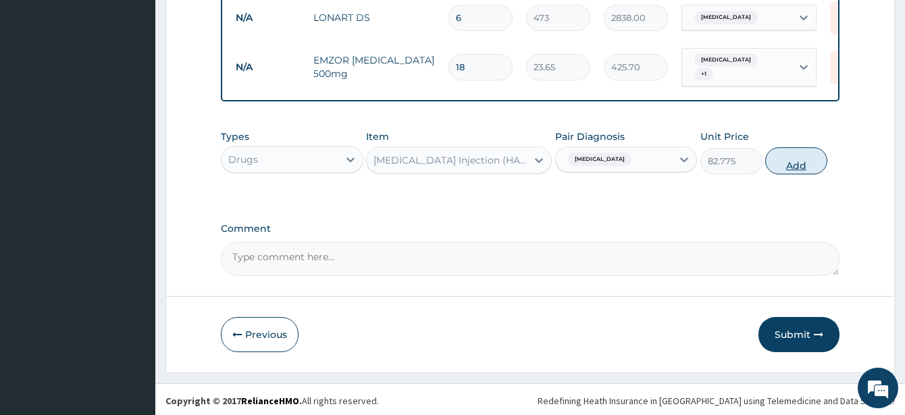
click at [790, 155] on button "Add" at bounding box center [796, 160] width 62 height 27
type input "0"
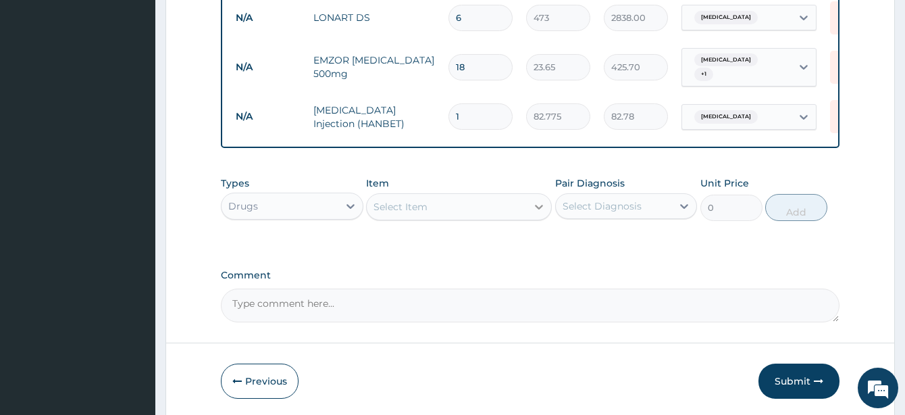
click at [541, 208] on icon at bounding box center [539, 207] width 14 height 14
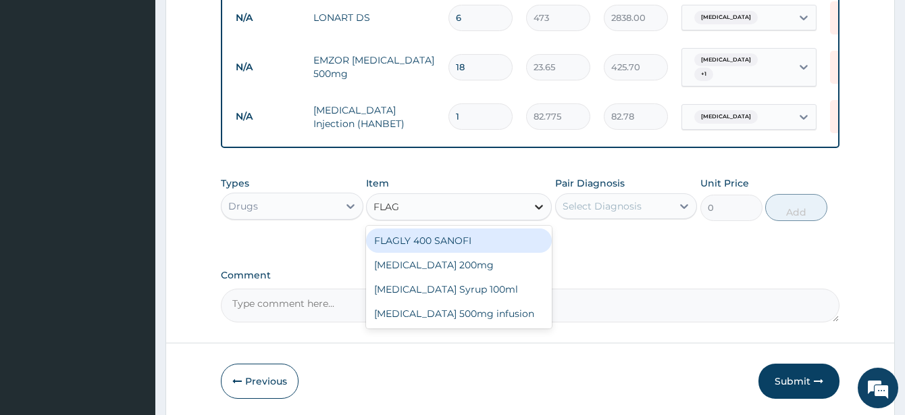
type input "FLAGY"
click at [458, 234] on div "Flagyl 200mg" at bounding box center [459, 240] width 186 height 24
type input "47.3"
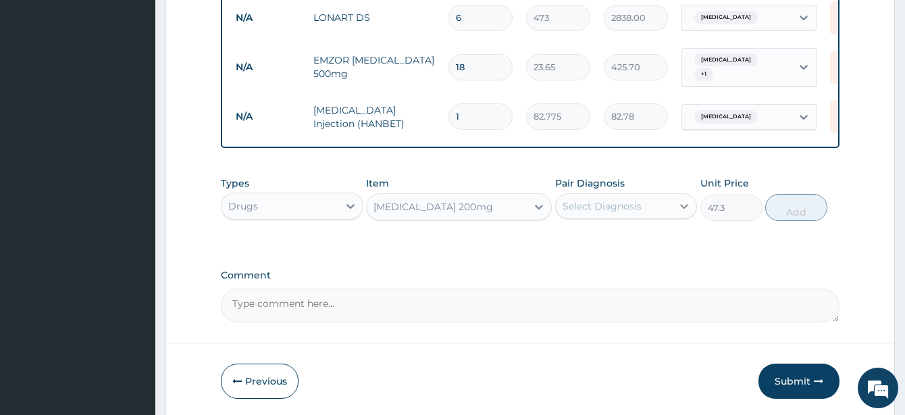
click at [683, 201] on icon at bounding box center [684, 206] width 14 height 14
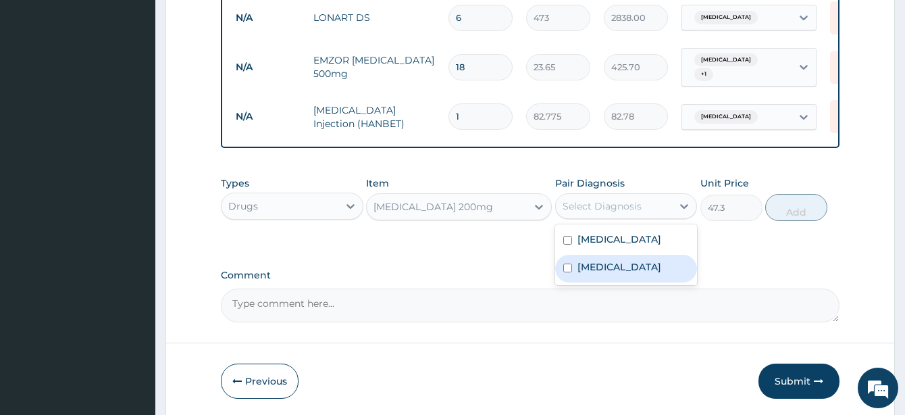
click at [569, 263] on input "checkbox" at bounding box center [567, 267] width 9 height 9
checkbox input "true"
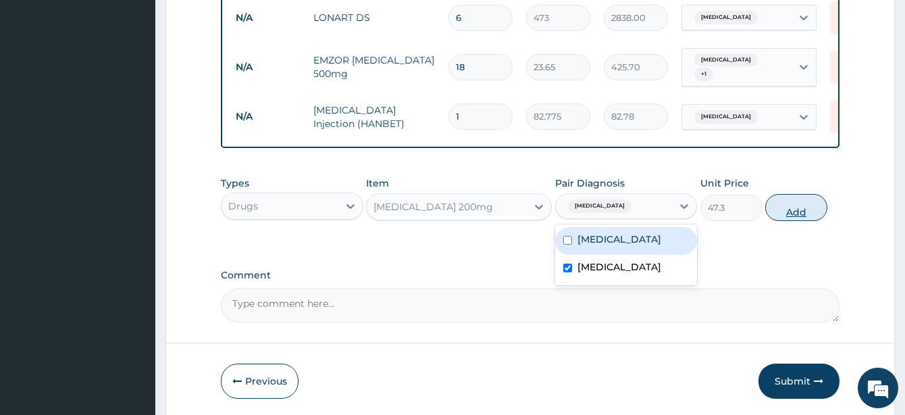
click at [797, 205] on button "Add" at bounding box center [796, 207] width 62 height 27
type input "0"
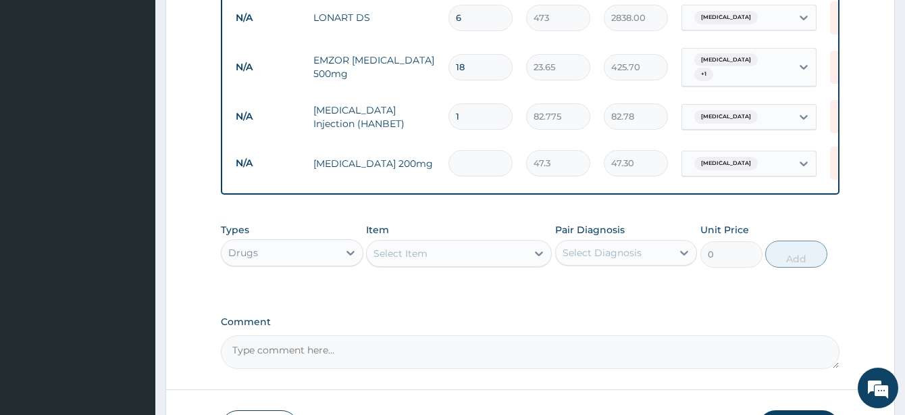
type input "0.00"
type input "3"
type input "141.90"
type input "30"
type input "1419.00"
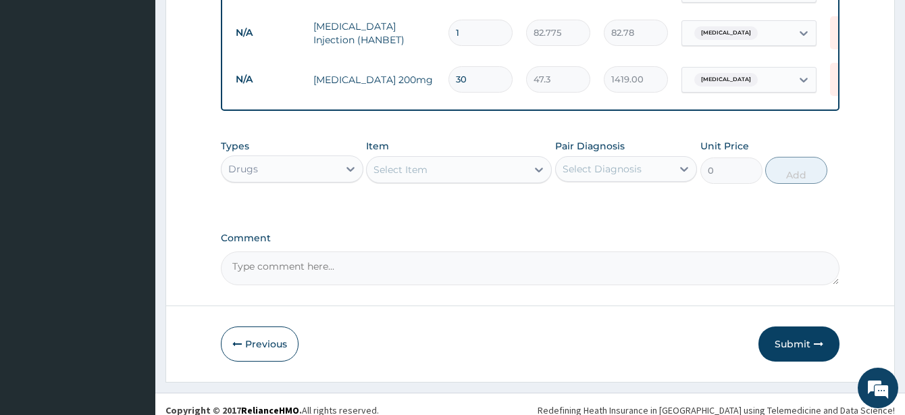
scroll to position [799, 0]
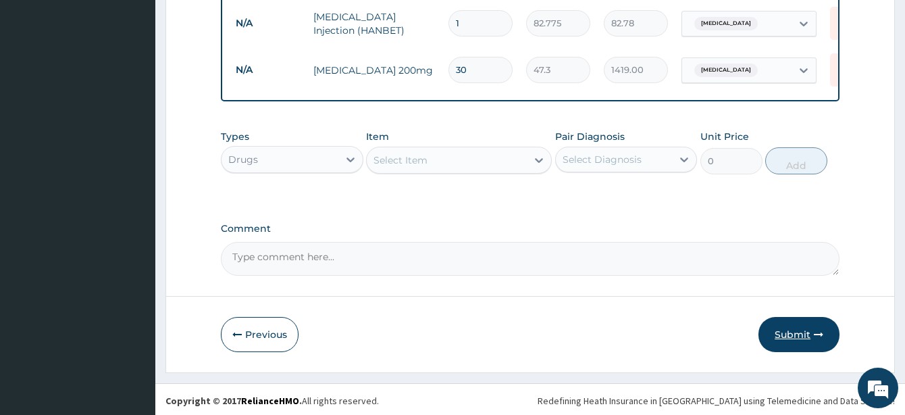
type input "30"
click at [787, 328] on button "Submit" at bounding box center [798, 334] width 81 height 35
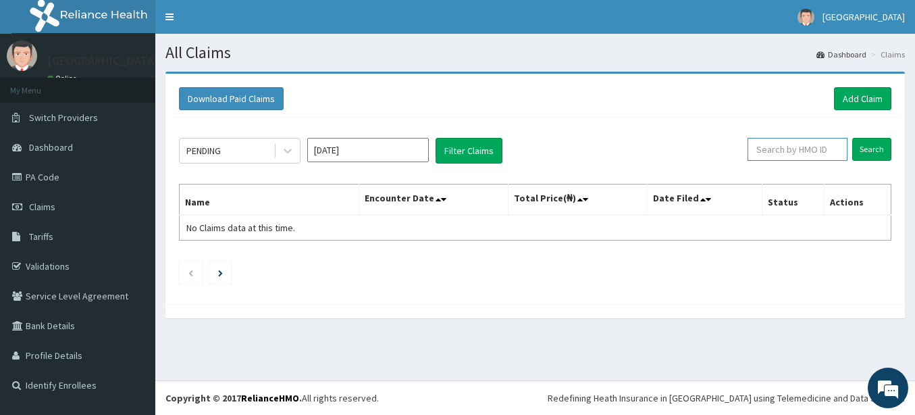
click at [813, 155] on input "text" at bounding box center [797, 149] width 100 height 23
type input "CHL/10751"
click at [877, 142] on input "Search" at bounding box center [871, 149] width 39 height 23
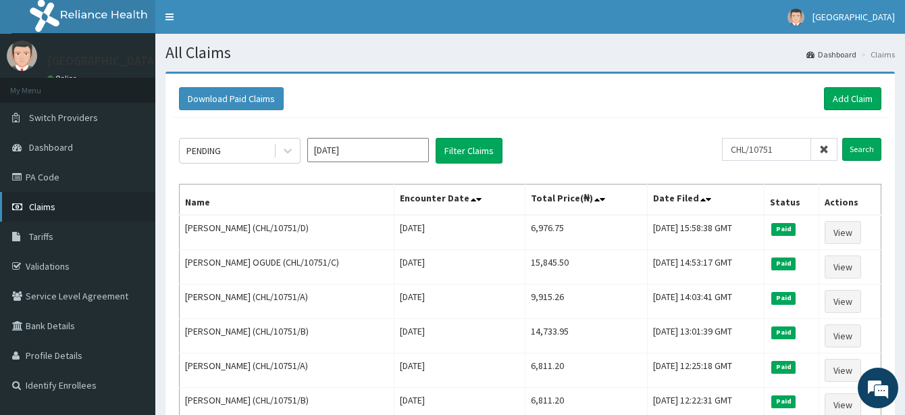
click at [34, 204] on span "Claims" at bounding box center [42, 207] width 26 height 12
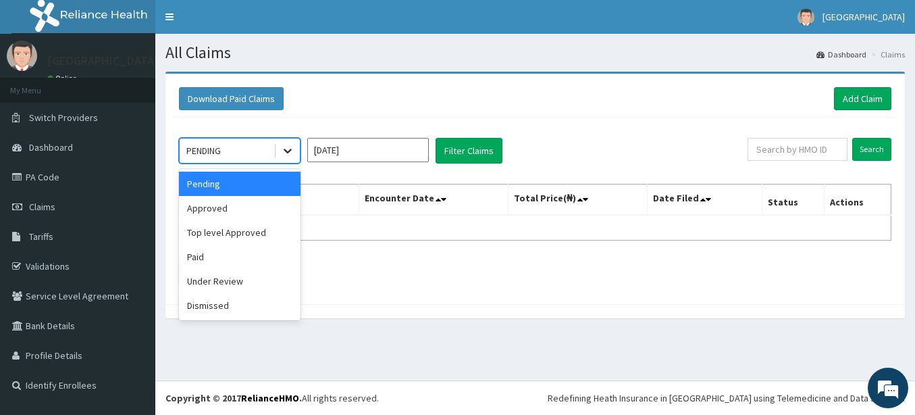
click at [285, 150] on icon at bounding box center [288, 151] width 8 height 5
click at [232, 207] on div "Approved" at bounding box center [240, 208] width 122 height 24
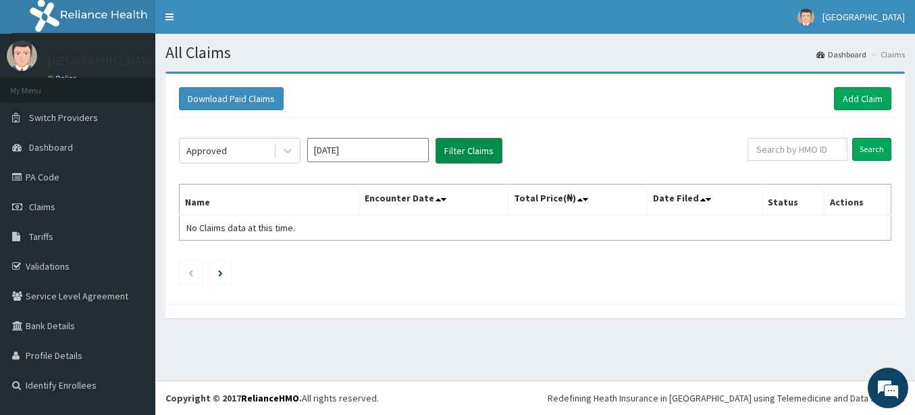
click at [466, 150] on button "Filter Claims" at bounding box center [468, 151] width 67 height 26
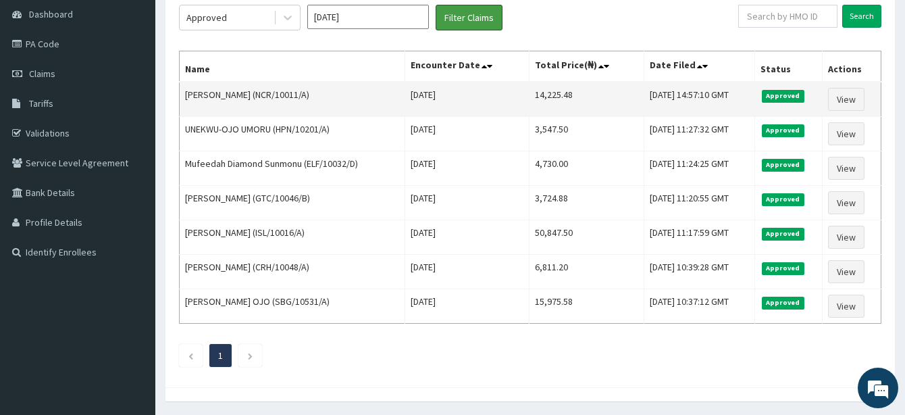
scroll to position [110, 0]
